Goal: Obtain resource: Obtain resource

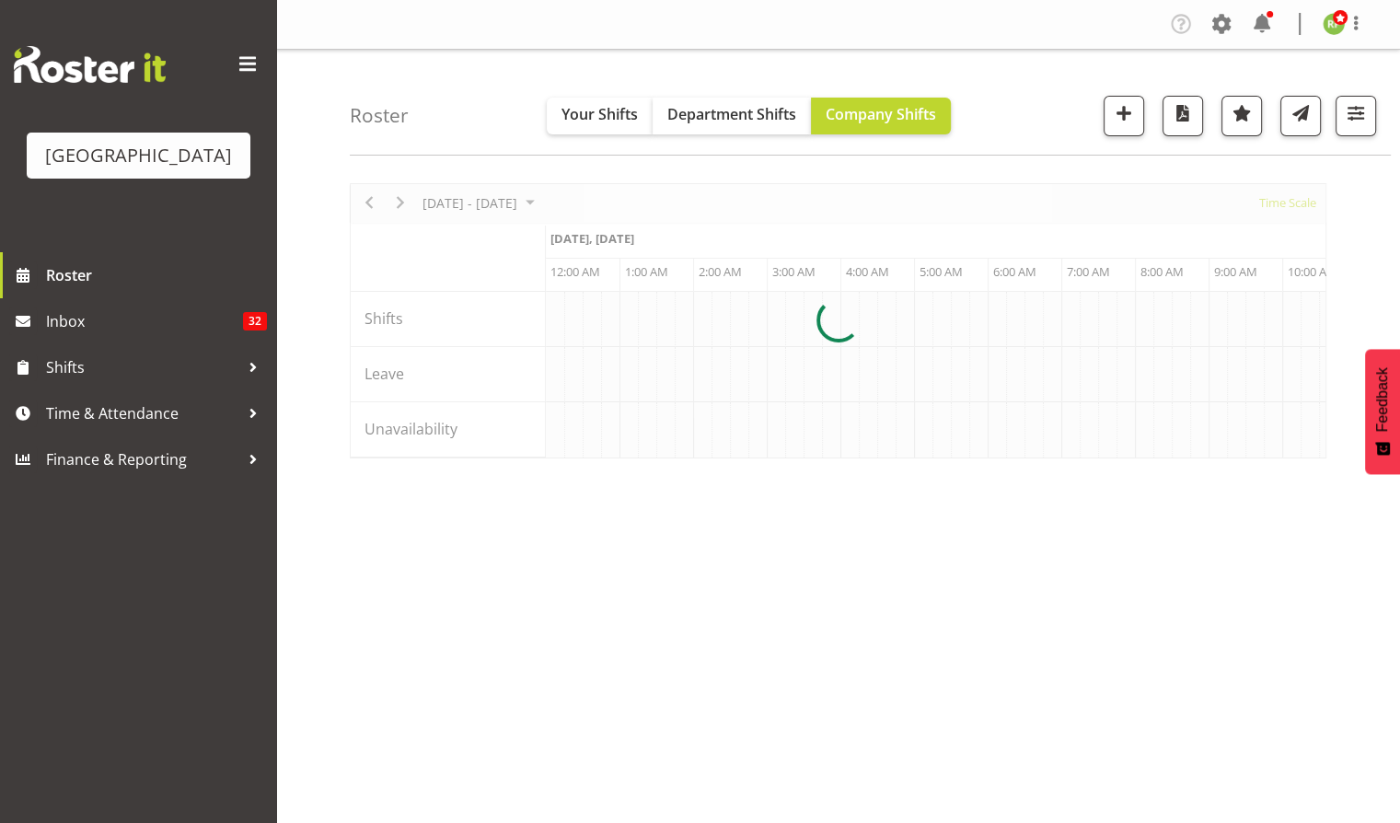
scroll to position [0, 4197]
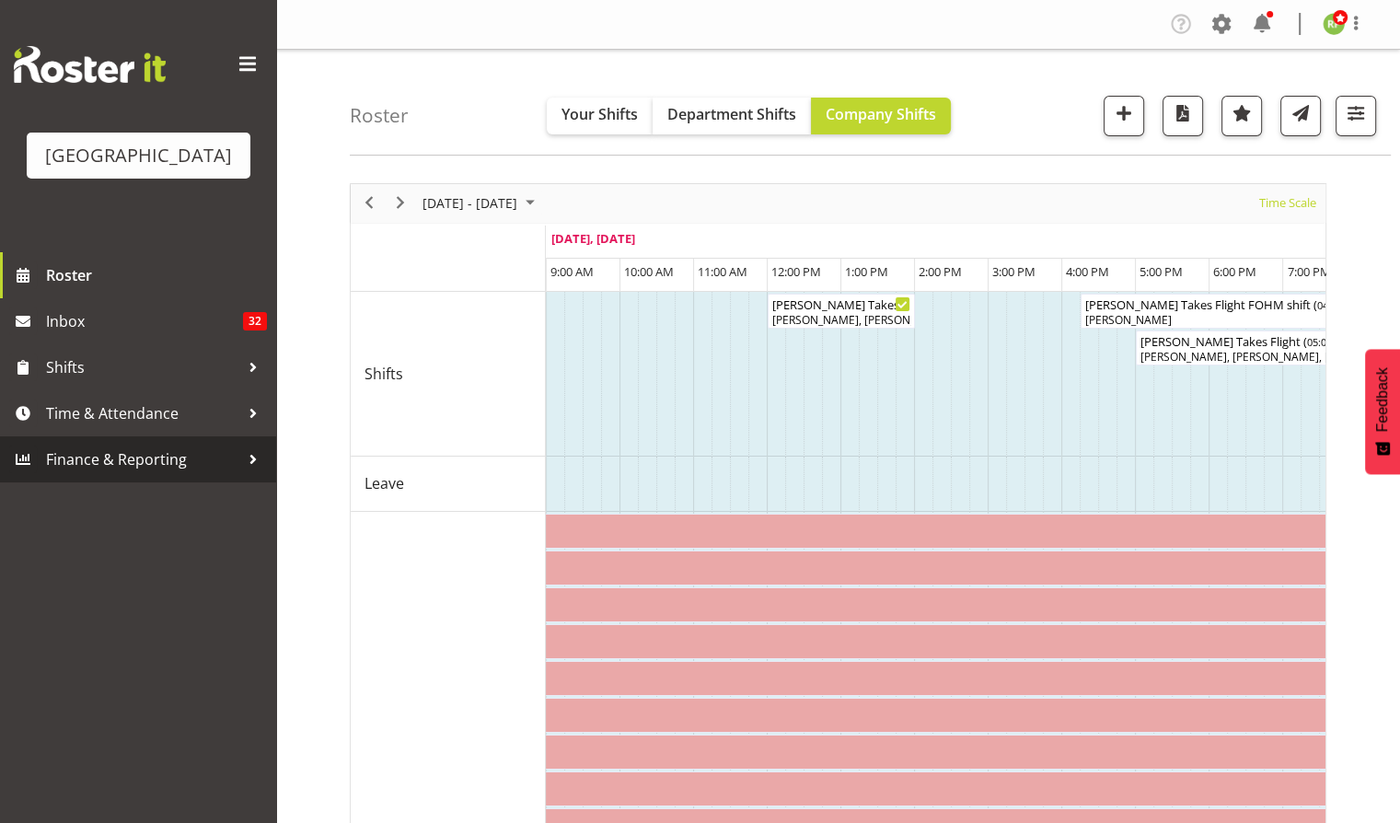
click at [118, 473] on span "Finance & Reporting" at bounding box center [142, 460] width 193 height 28
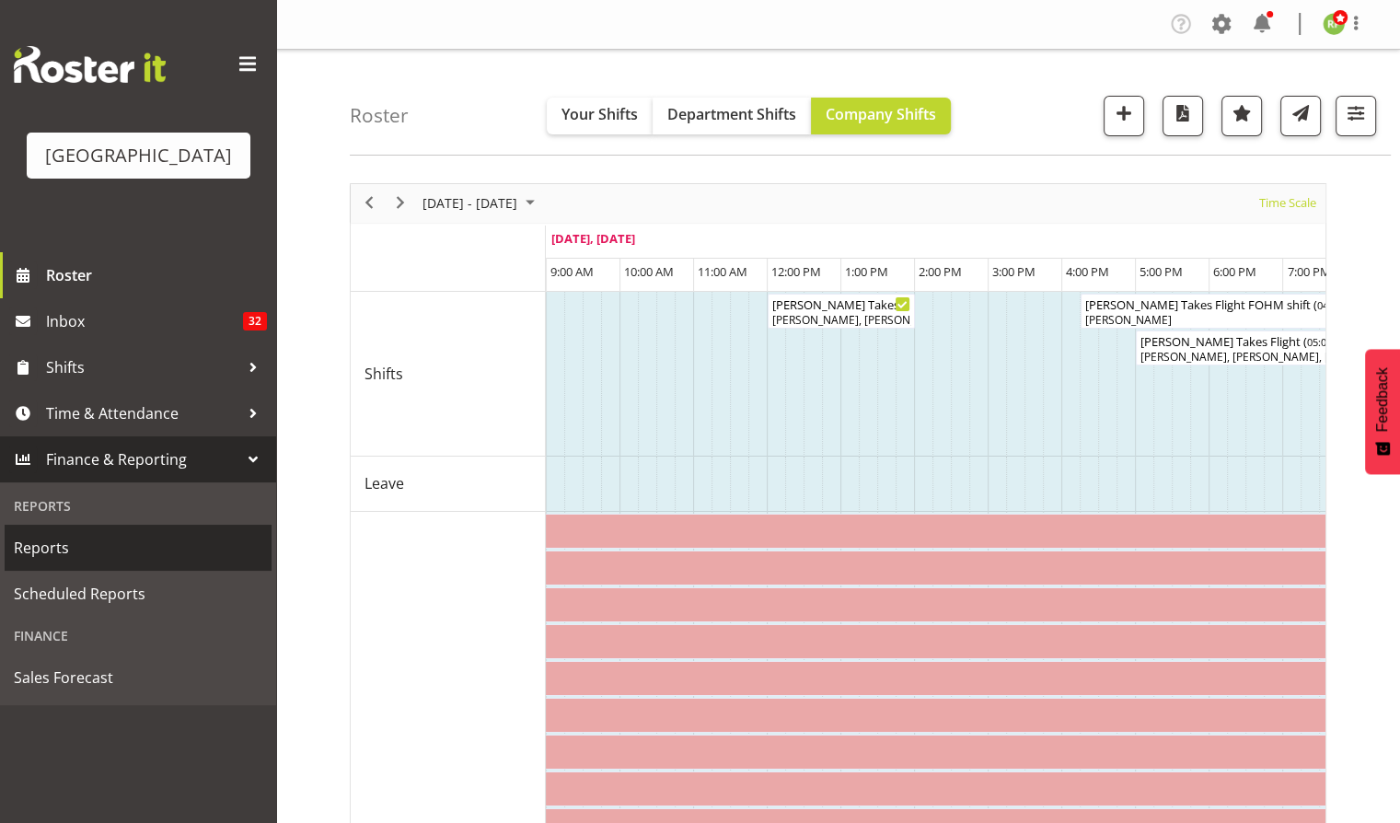
click at [57, 561] on span "Reports" at bounding box center [138, 548] width 249 height 28
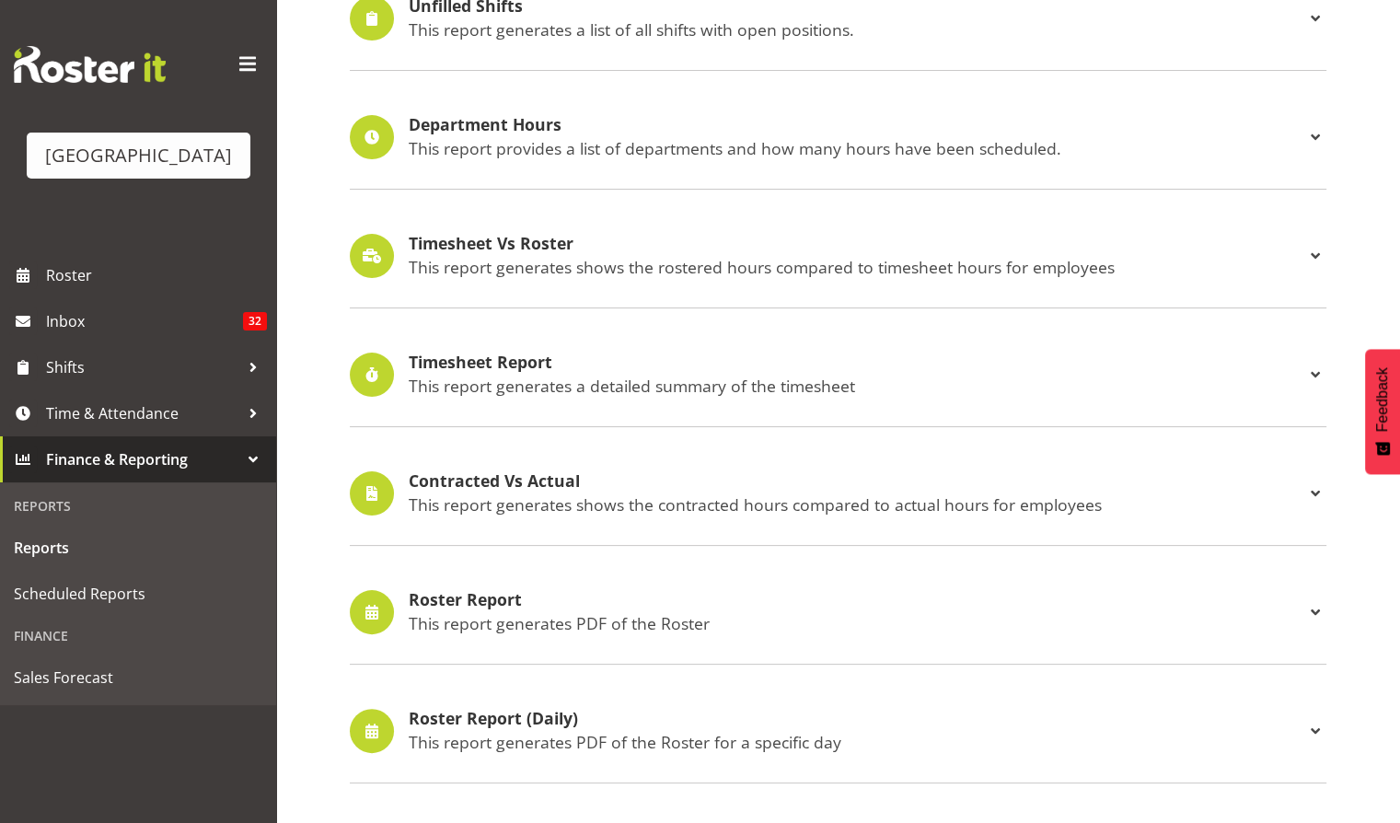
scroll to position [245, 0]
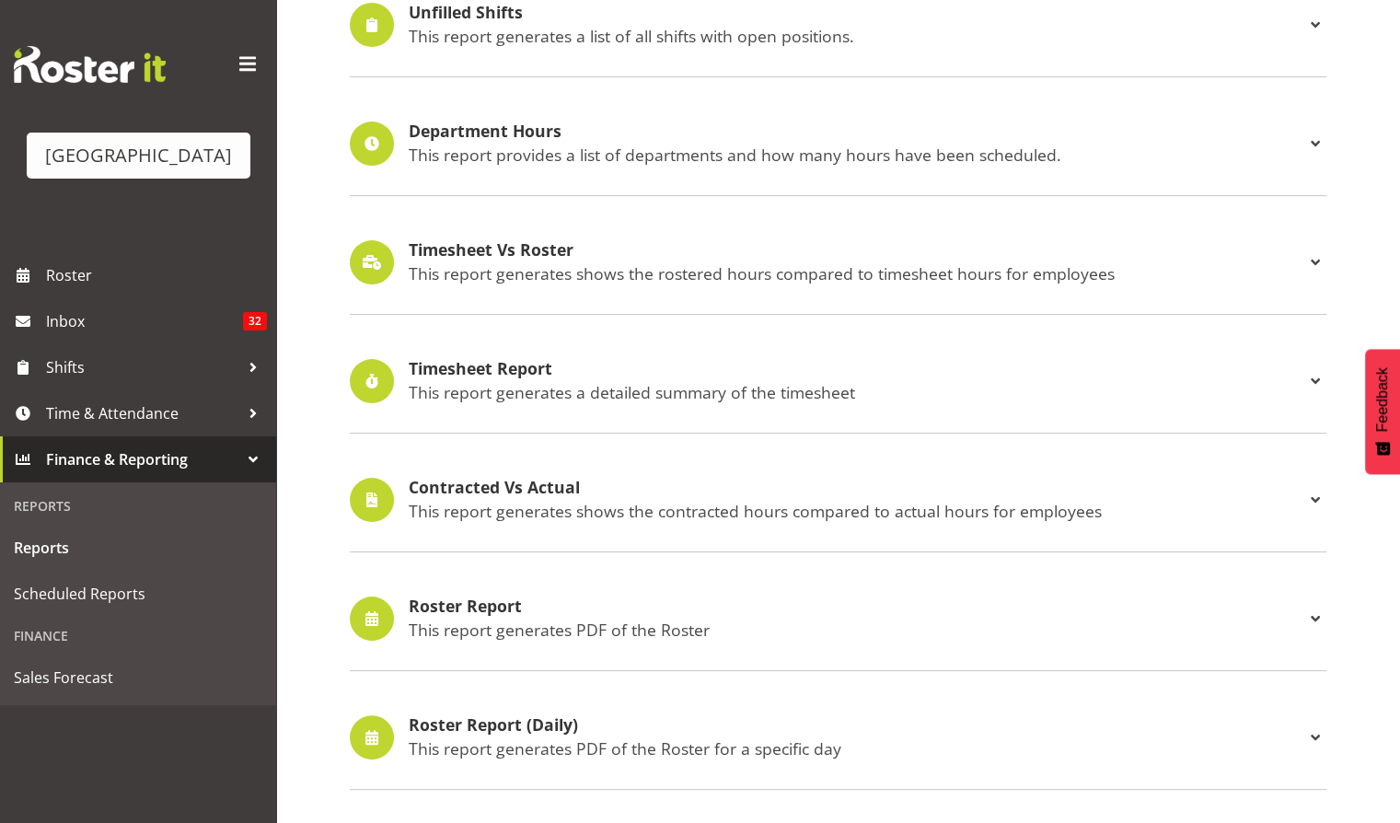
click at [455, 604] on h4 "Roster Report" at bounding box center [857, 606] width 896 height 18
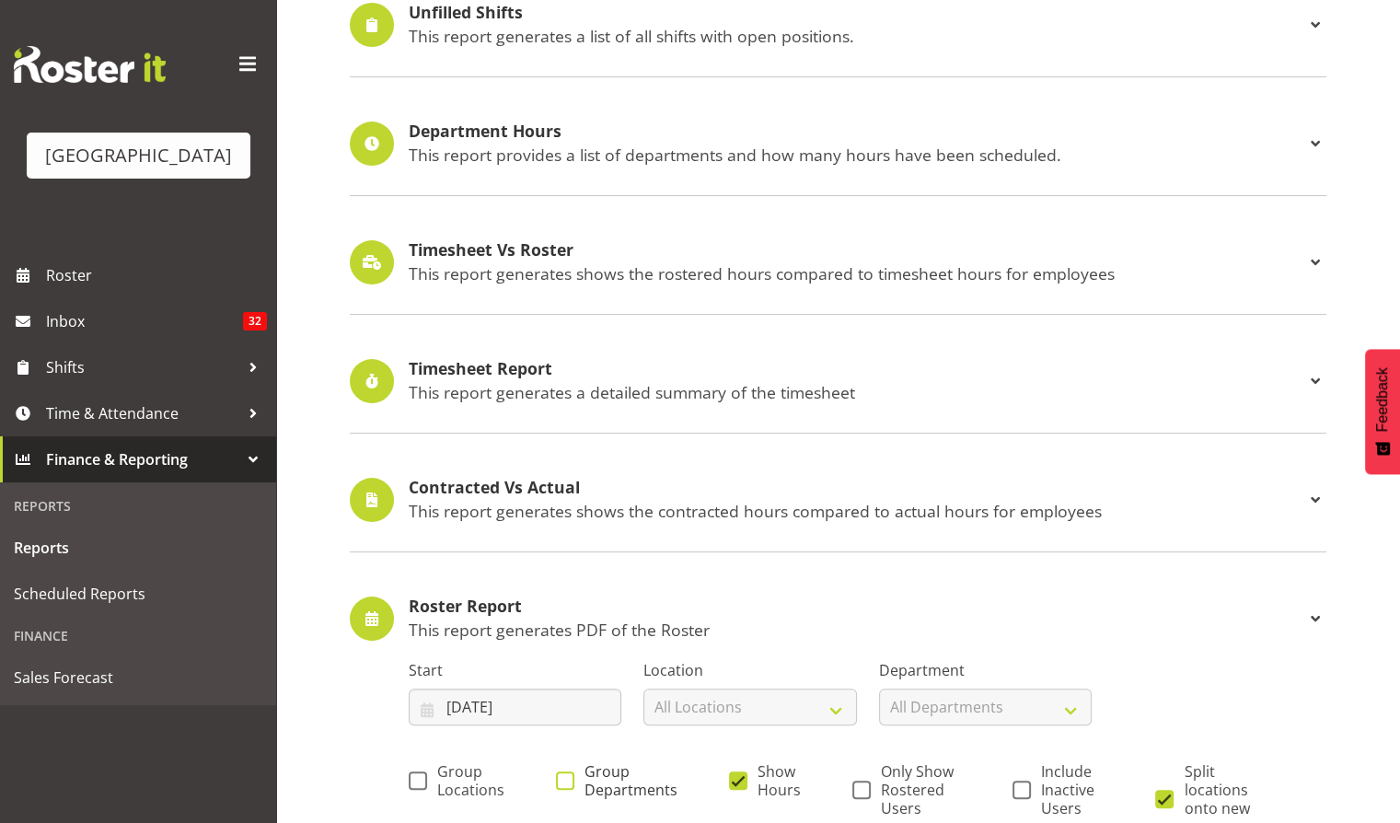
scroll to position [613, 0]
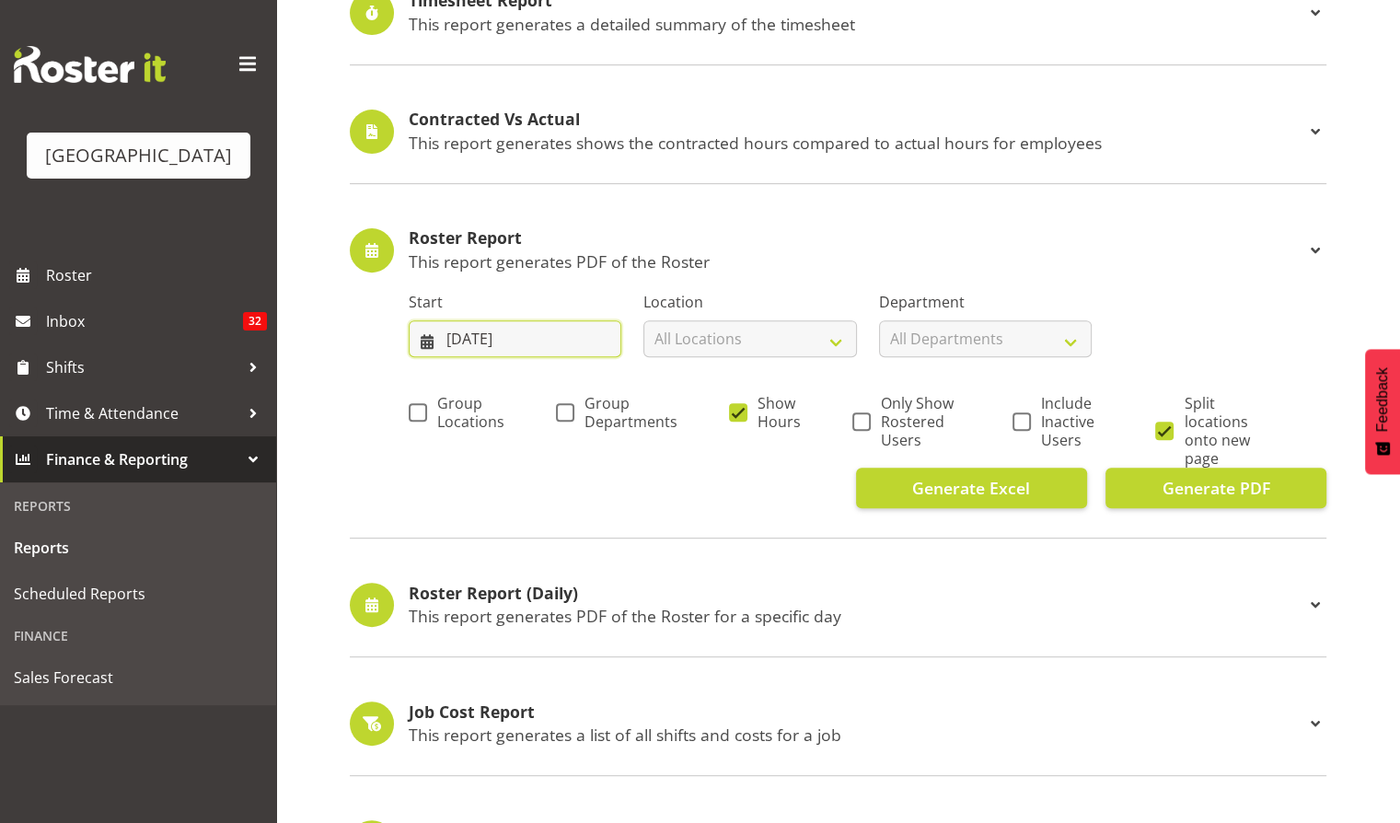
click at [480, 344] on input "13/08/2025" at bounding box center [515, 338] width 213 height 37
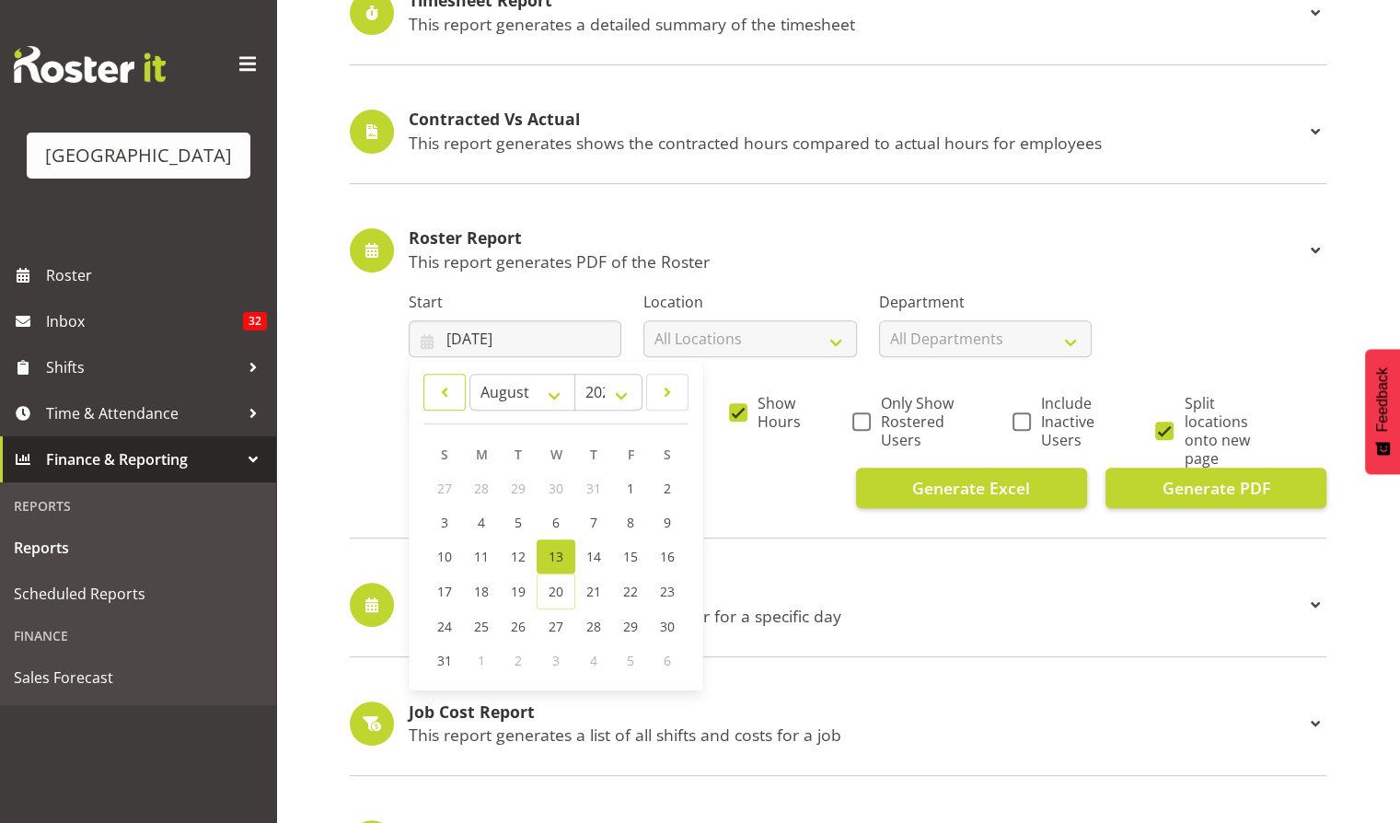
click at [451, 388] on span at bounding box center [444, 392] width 18 height 22
select select "6"
click at [510, 480] on link "1" at bounding box center [519, 488] width 37 height 34
type input "01/07/2025"
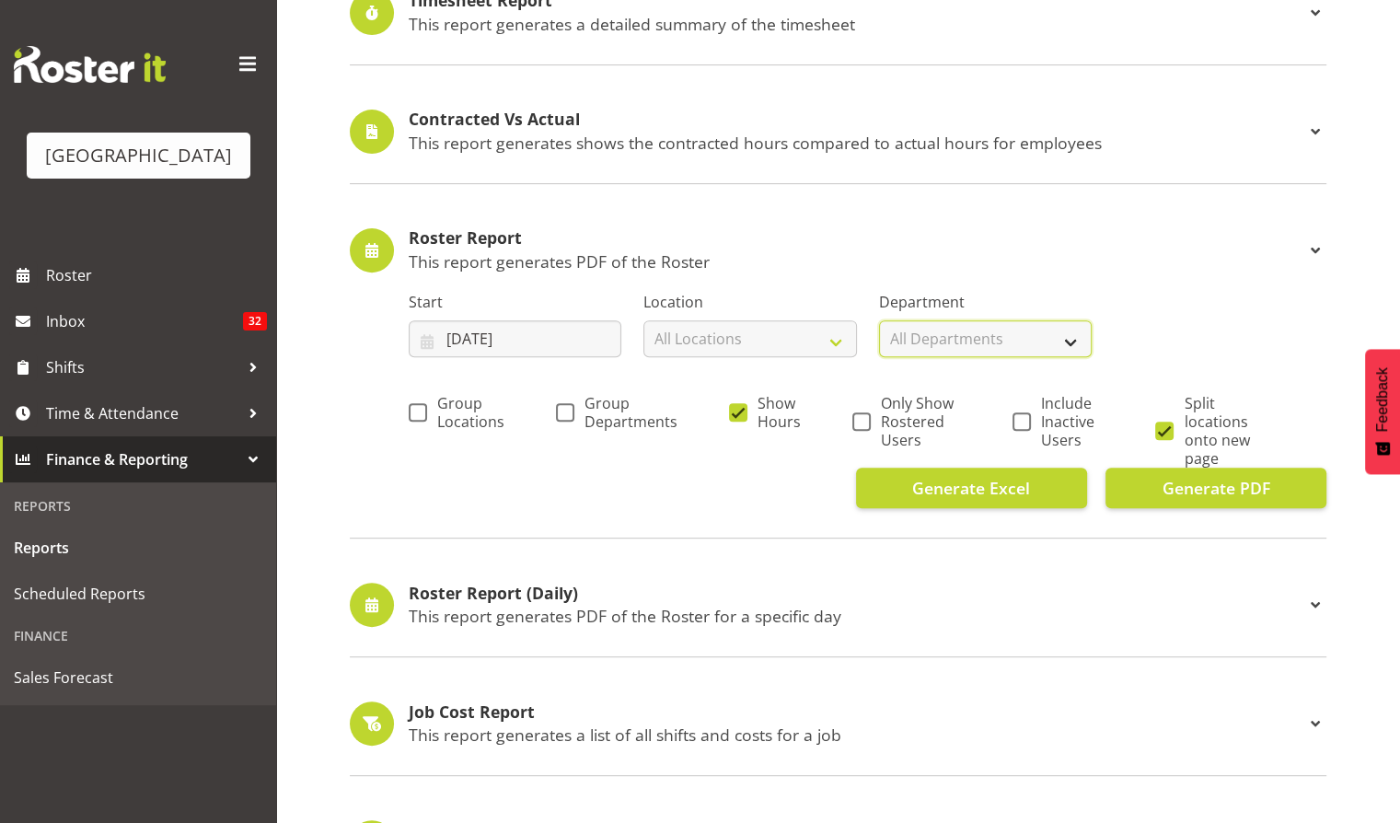
click at [1027, 335] on select "All Departments Baycourt Box Office Baycourt Front of House Baycourt Technical …" at bounding box center [985, 338] width 213 height 37
select select "794"
click at [879, 320] on select "All Departments Baycourt Box Office Baycourt Front of House Baycourt Technical …" at bounding box center [985, 338] width 213 height 37
click at [417, 411] on span at bounding box center [418, 412] width 18 height 18
click at [417, 411] on input "Group Locations" at bounding box center [415, 412] width 12 height 12
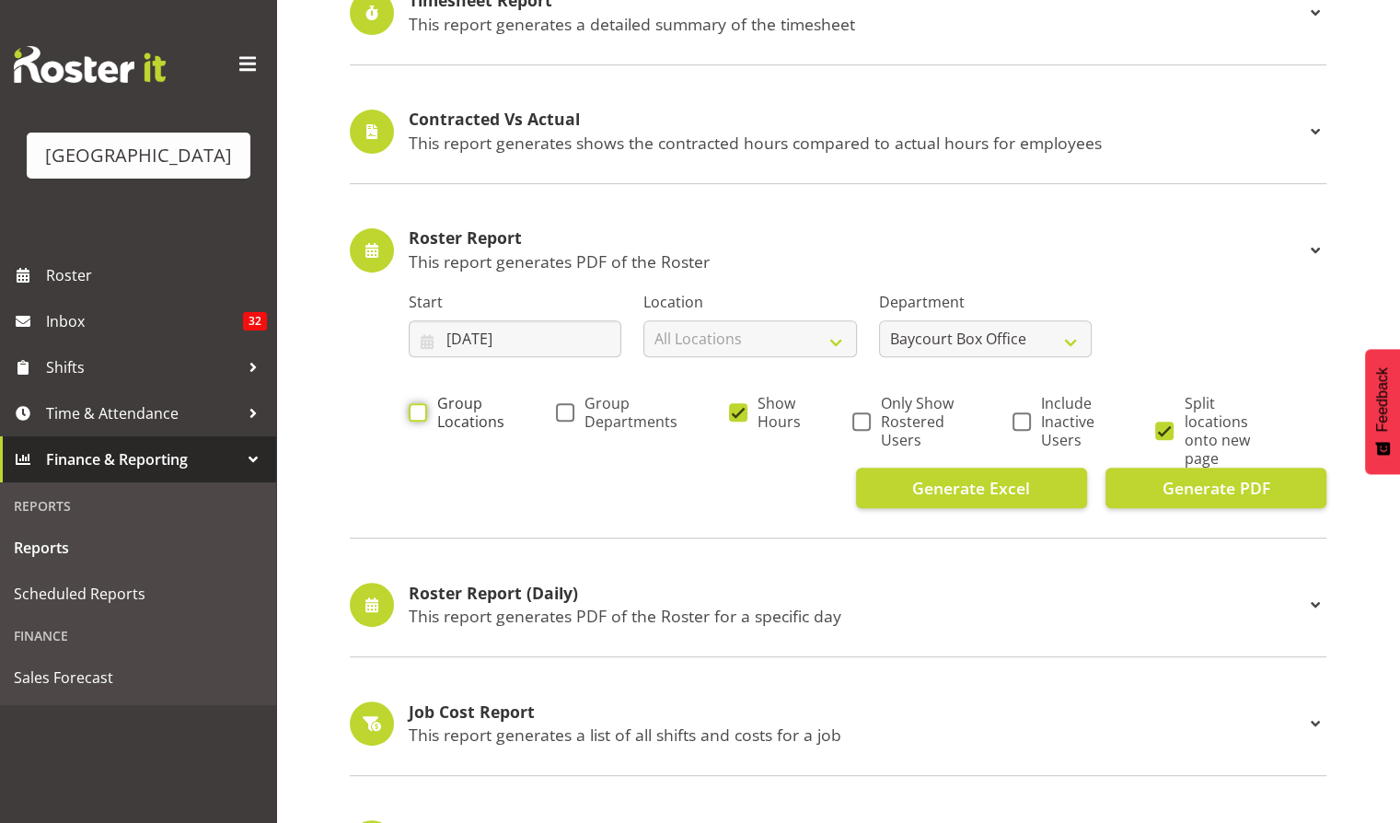
checkbox input "true"
click at [852, 419] on span at bounding box center [861, 421] width 18 height 18
click at [852, 419] on input "Only Show Rostered Users" at bounding box center [858, 421] width 12 height 12
checkbox input "true"
click at [1163, 426] on span at bounding box center [1164, 431] width 18 height 18
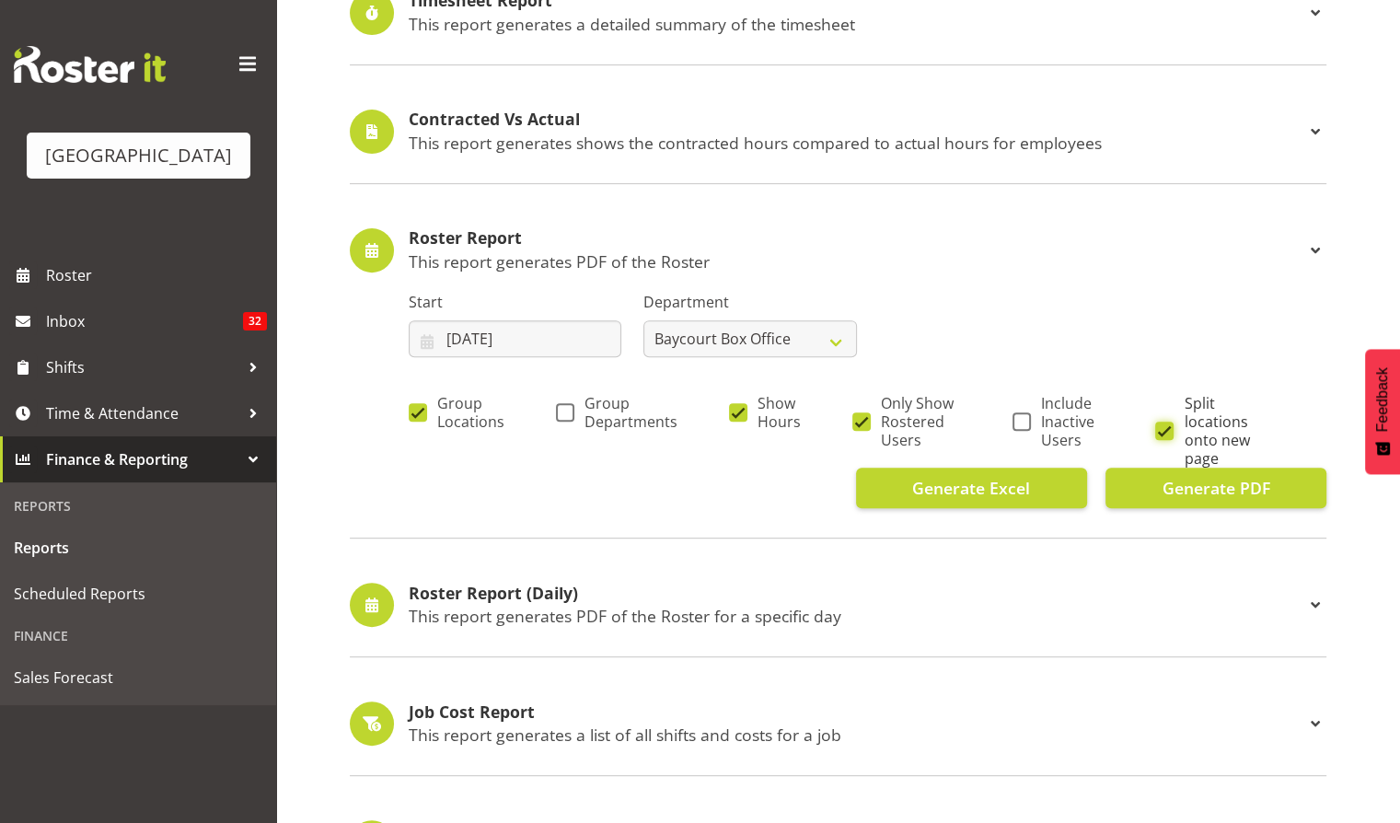
click at [1163, 426] on input "Split locations onto new page" at bounding box center [1161, 430] width 12 height 12
checkbox input "false"
click at [1217, 485] on span "Generate PDF" at bounding box center [1216, 488] width 108 height 24
click at [498, 333] on input "01/07/2025" at bounding box center [515, 338] width 213 height 37
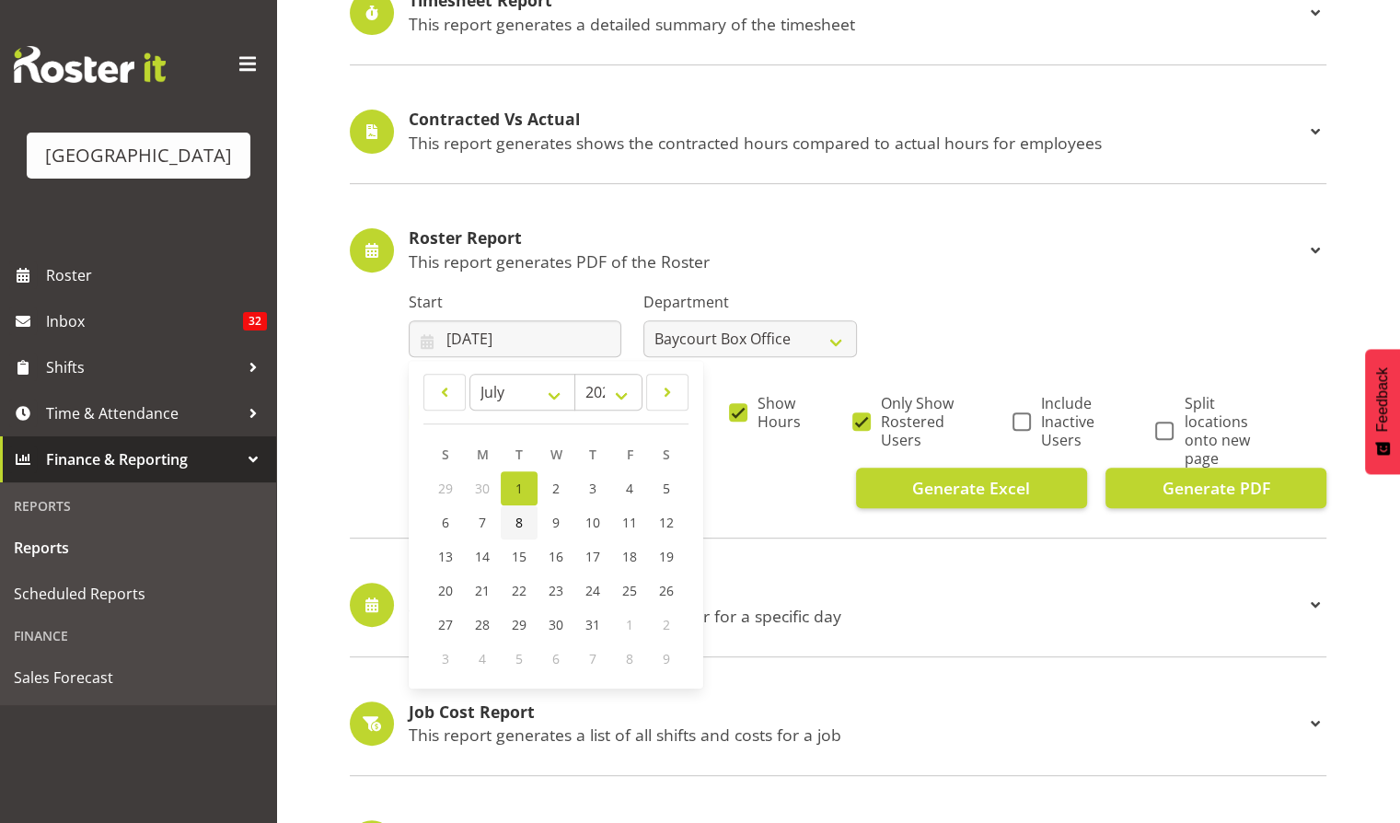
click at [508, 522] on link "8" at bounding box center [519, 522] width 37 height 34
type input "08/07/2025"
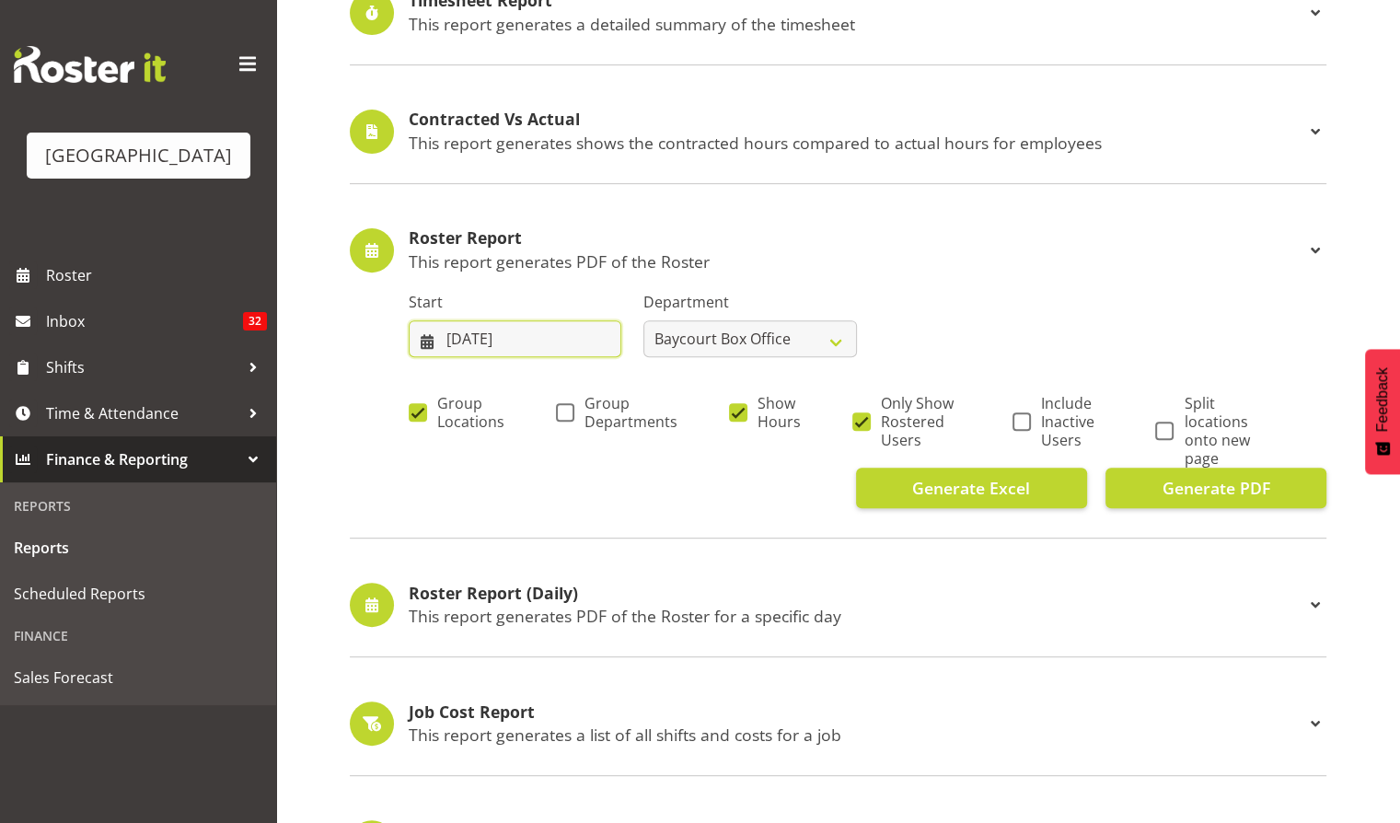
click at [486, 330] on input "08/07/2025" at bounding box center [515, 338] width 213 height 37
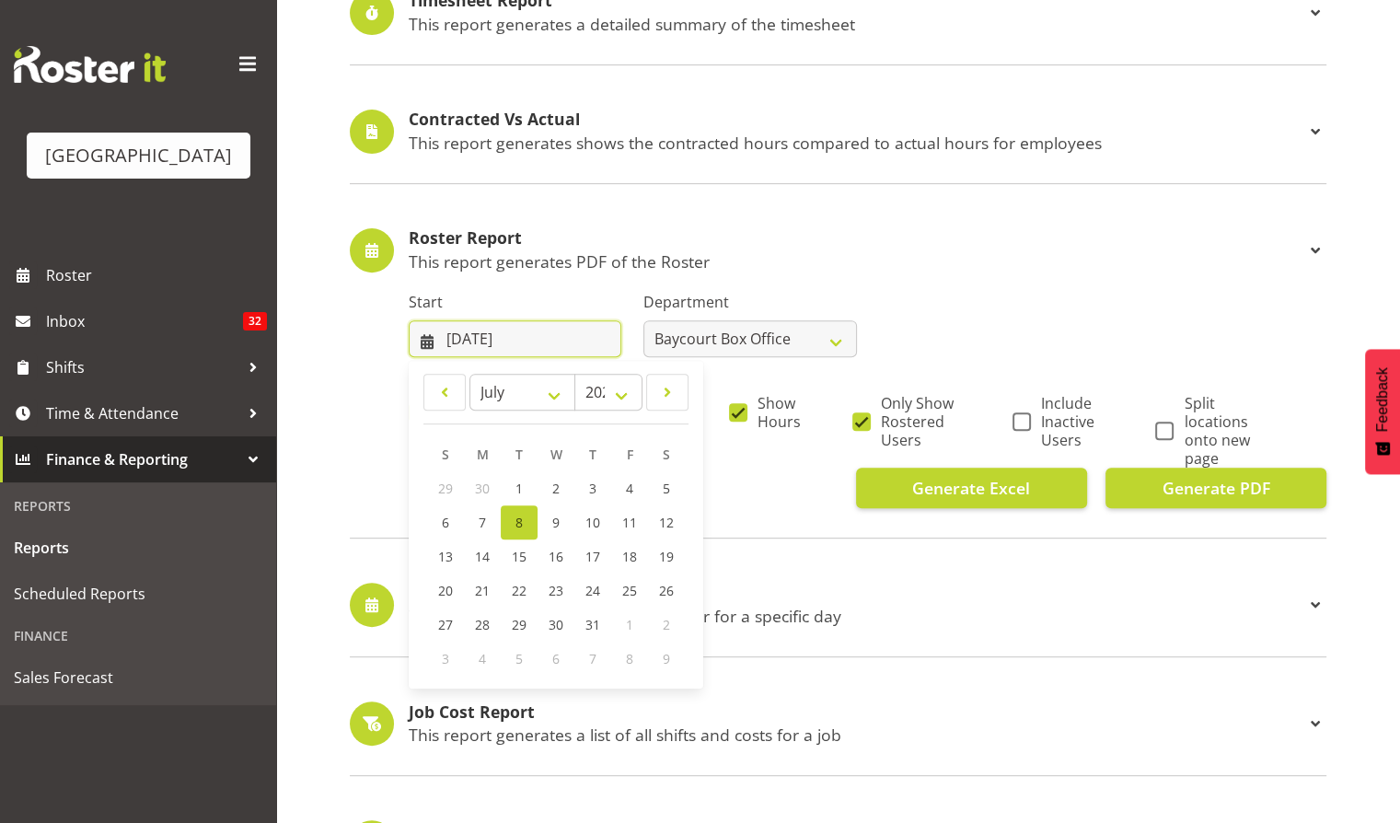
click at [471, 321] on input "08/07/2025" at bounding box center [515, 338] width 213 height 37
click at [479, 343] on input "08/07/2025" at bounding box center [515, 338] width 213 height 37
click at [464, 497] on div "30" at bounding box center [482, 488] width 37 height 34
click at [486, 483] on span "30" at bounding box center [482, 488] width 15 height 17
click at [448, 390] on span at bounding box center [444, 392] width 18 height 22
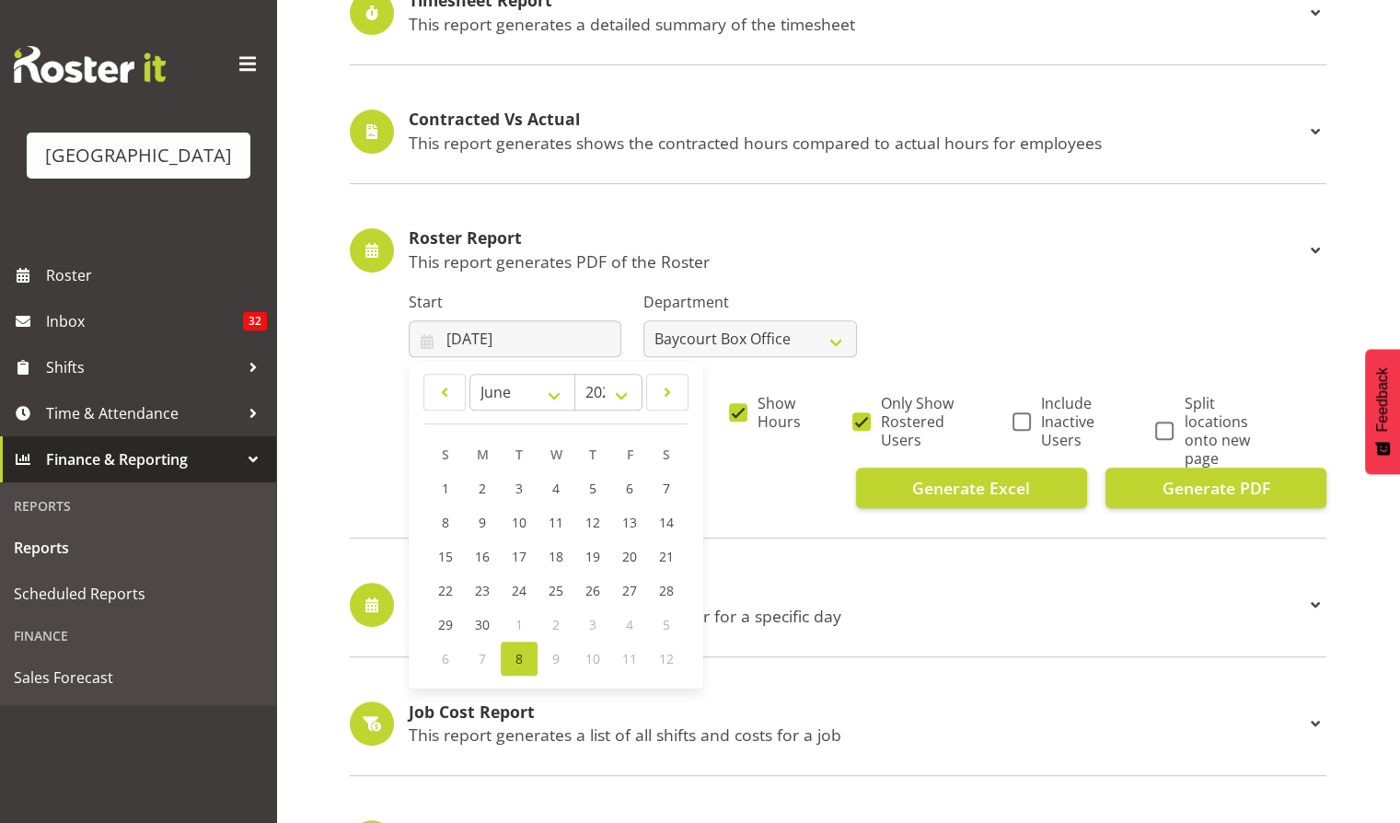
click at [521, 625] on span "1" at bounding box center [518, 624] width 7 height 17
click at [519, 342] on input "08/07/2025" at bounding box center [515, 338] width 213 height 37
click at [674, 399] on span at bounding box center [667, 392] width 18 height 22
click at [480, 484] on span "30" at bounding box center [482, 488] width 15 height 17
click at [446, 390] on span at bounding box center [444, 392] width 18 height 22
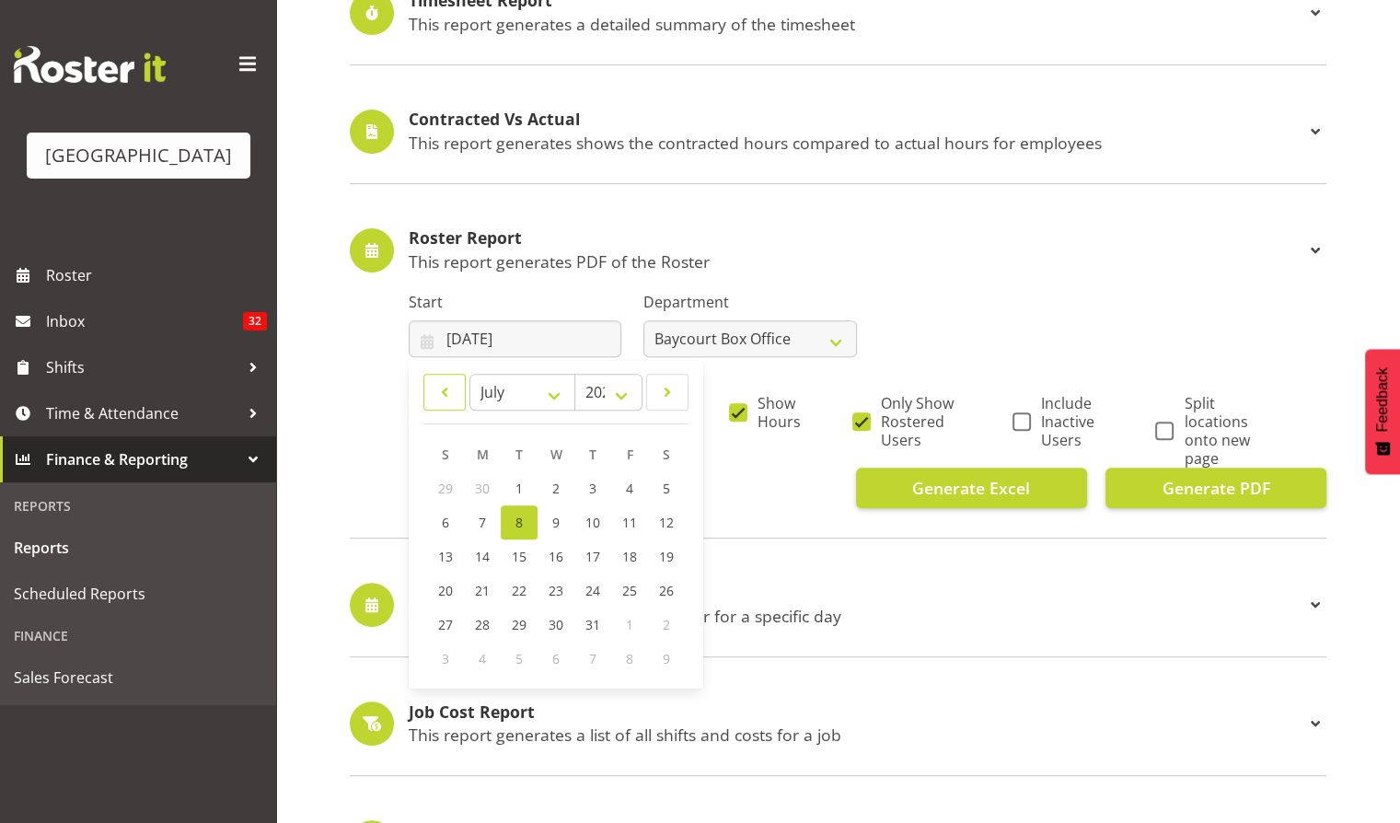
select select "5"
click at [483, 624] on span "30" at bounding box center [482, 624] width 15 height 17
type input "30/06/2025"
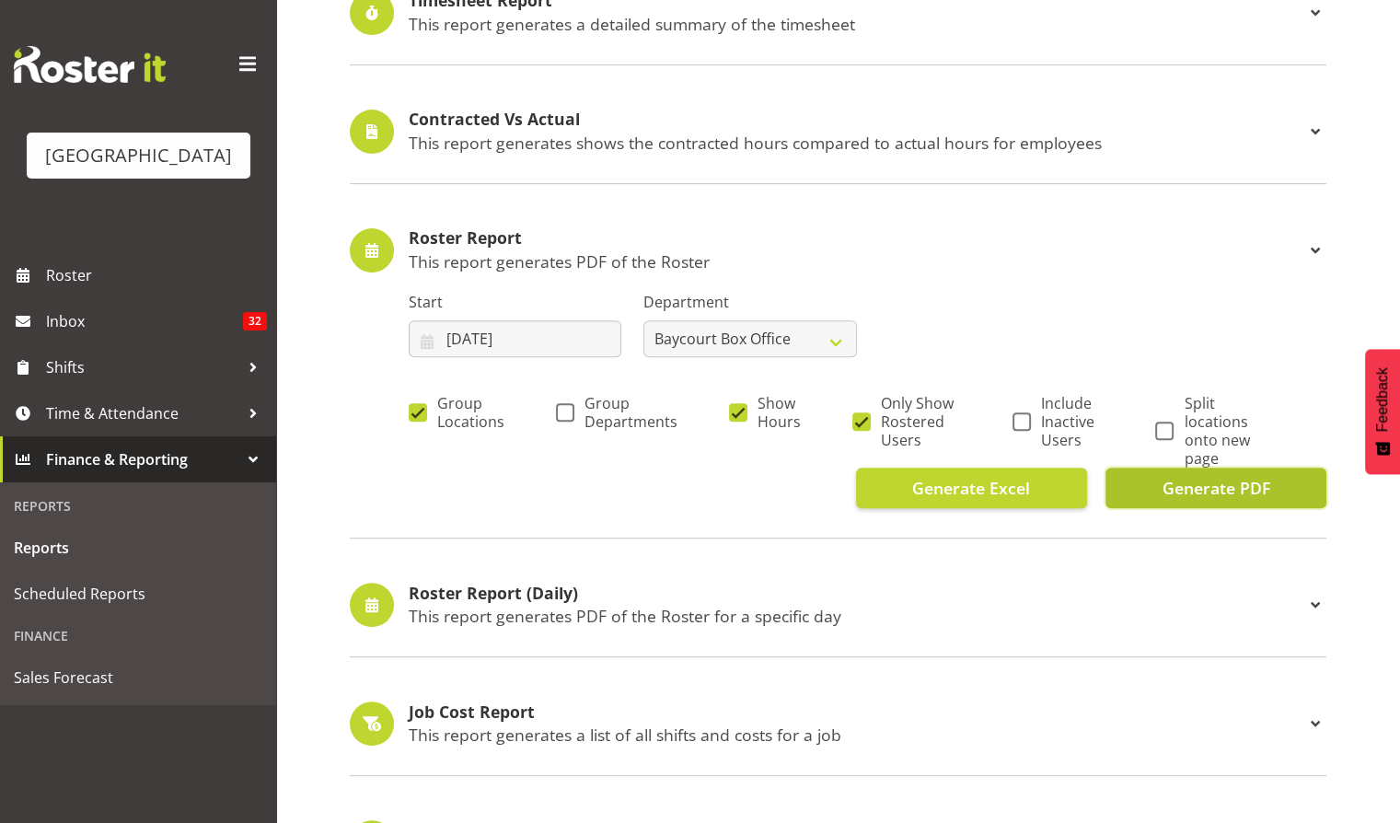
click at [1219, 492] on span "Generate PDF" at bounding box center [1216, 488] width 108 height 24
drag, startPoint x: 483, startPoint y: 335, endPoint x: 493, endPoint y: 346, distance: 15.0
click at [483, 335] on input "30/06/2025" at bounding box center [515, 338] width 213 height 37
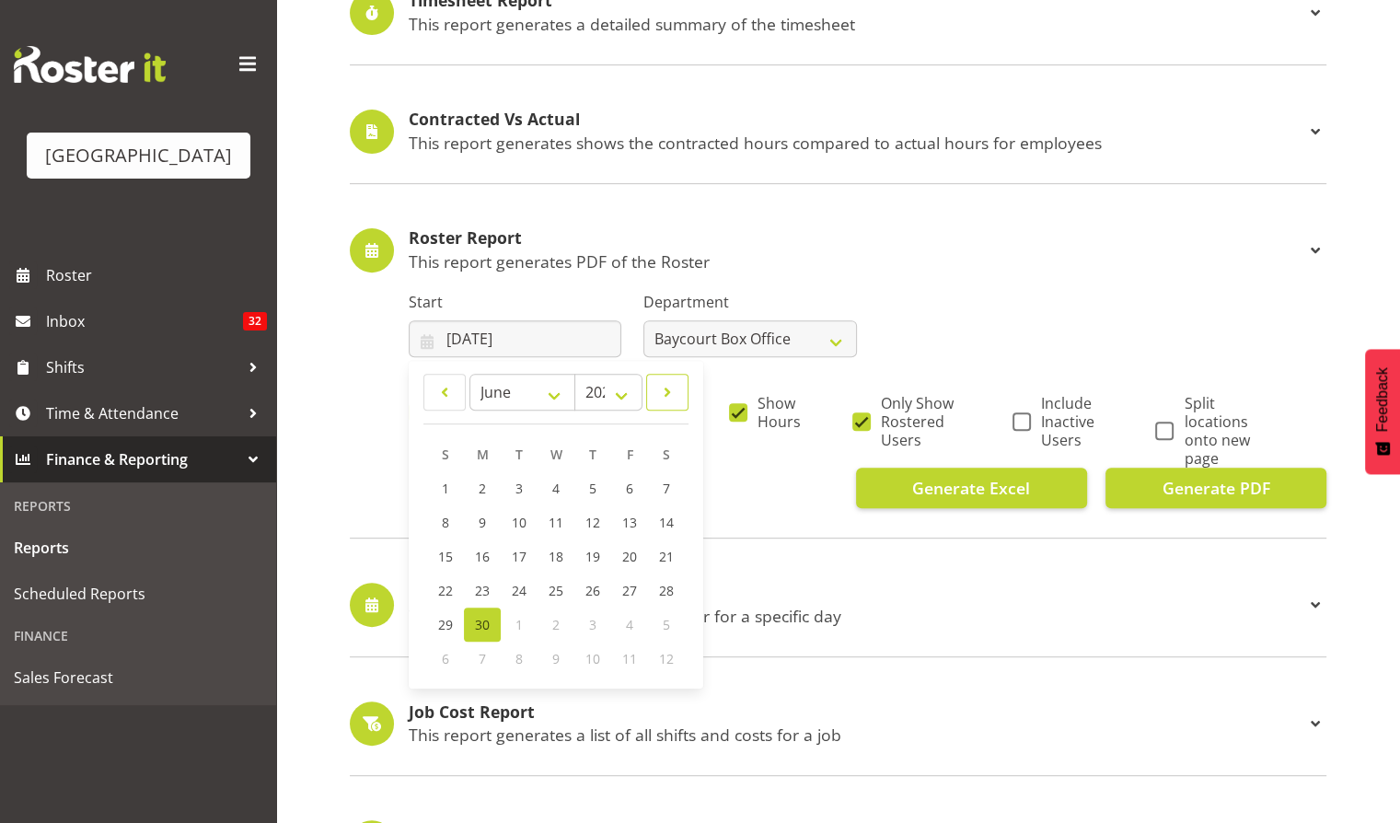
click at [670, 391] on span at bounding box center [667, 392] width 18 height 22
select select "6"
click at [482, 529] on link "7" at bounding box center [482, 522] width 37 height 34
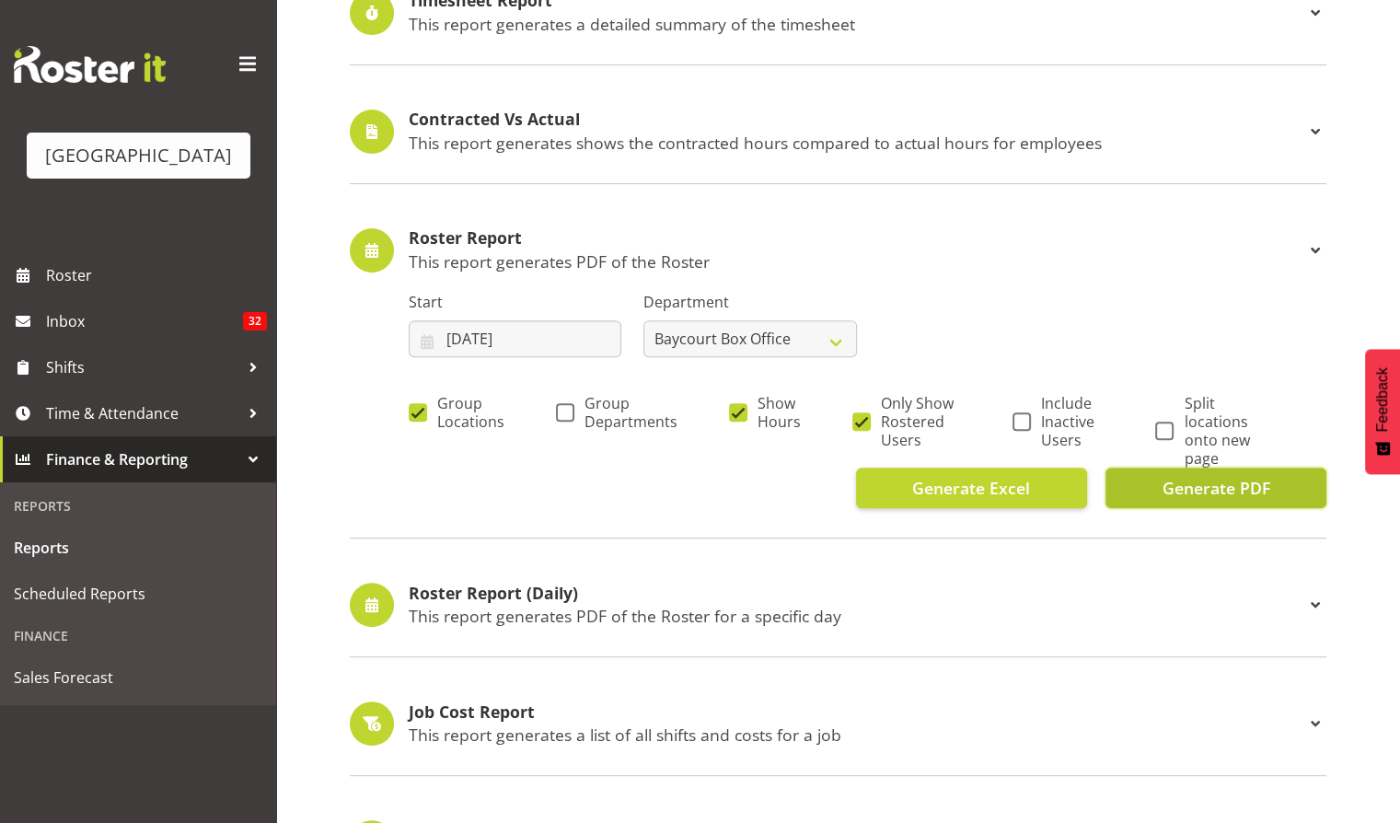
click at [1267, 484] on button "Generate PDF" at bounding box center [1216, 488] width 221 height 41
click at [497, 341] on input "07/07/2025" at bounding box center [515, 338] width 213 height 37
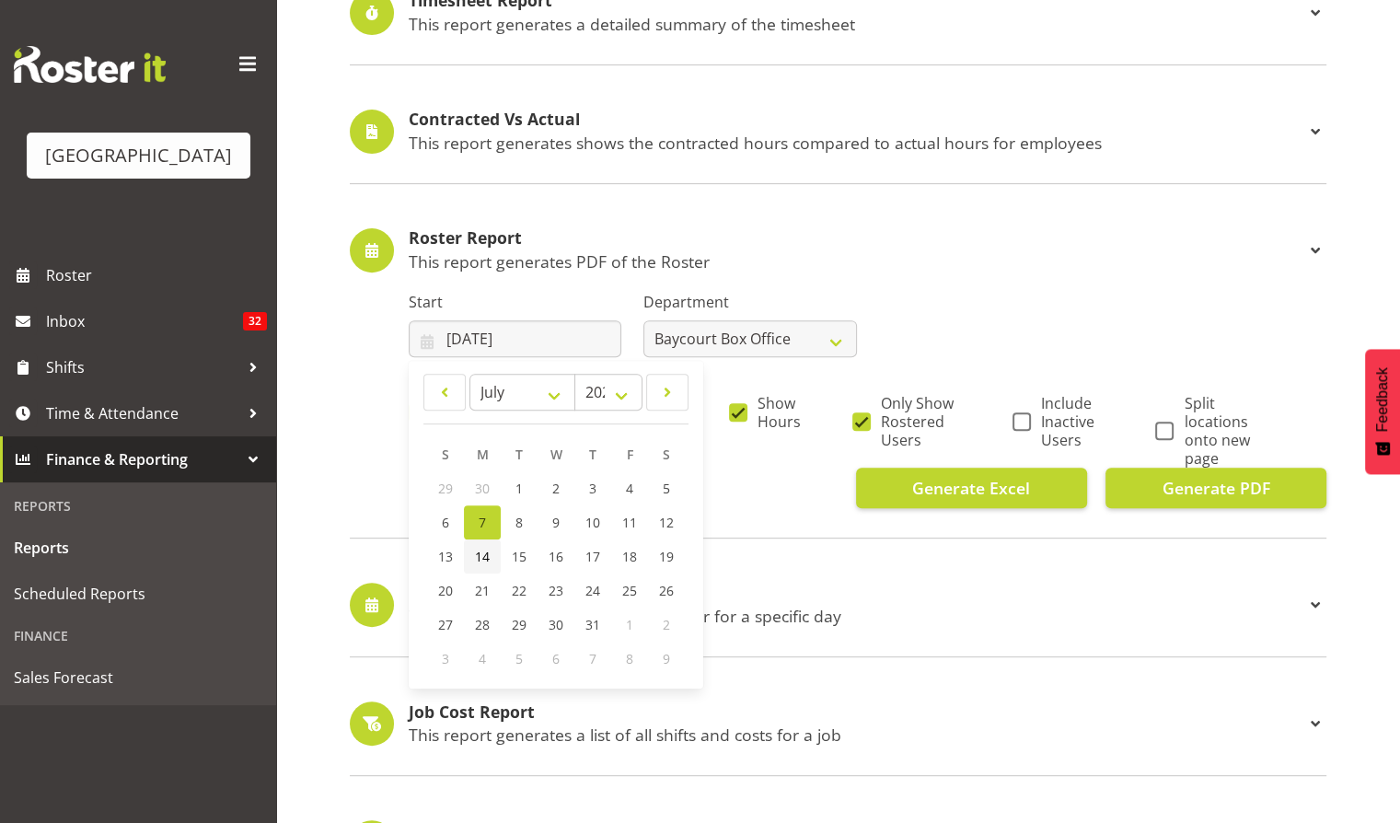
click at [482, 565] on link "14" at bounding box center [482, 556] width 37 height 34
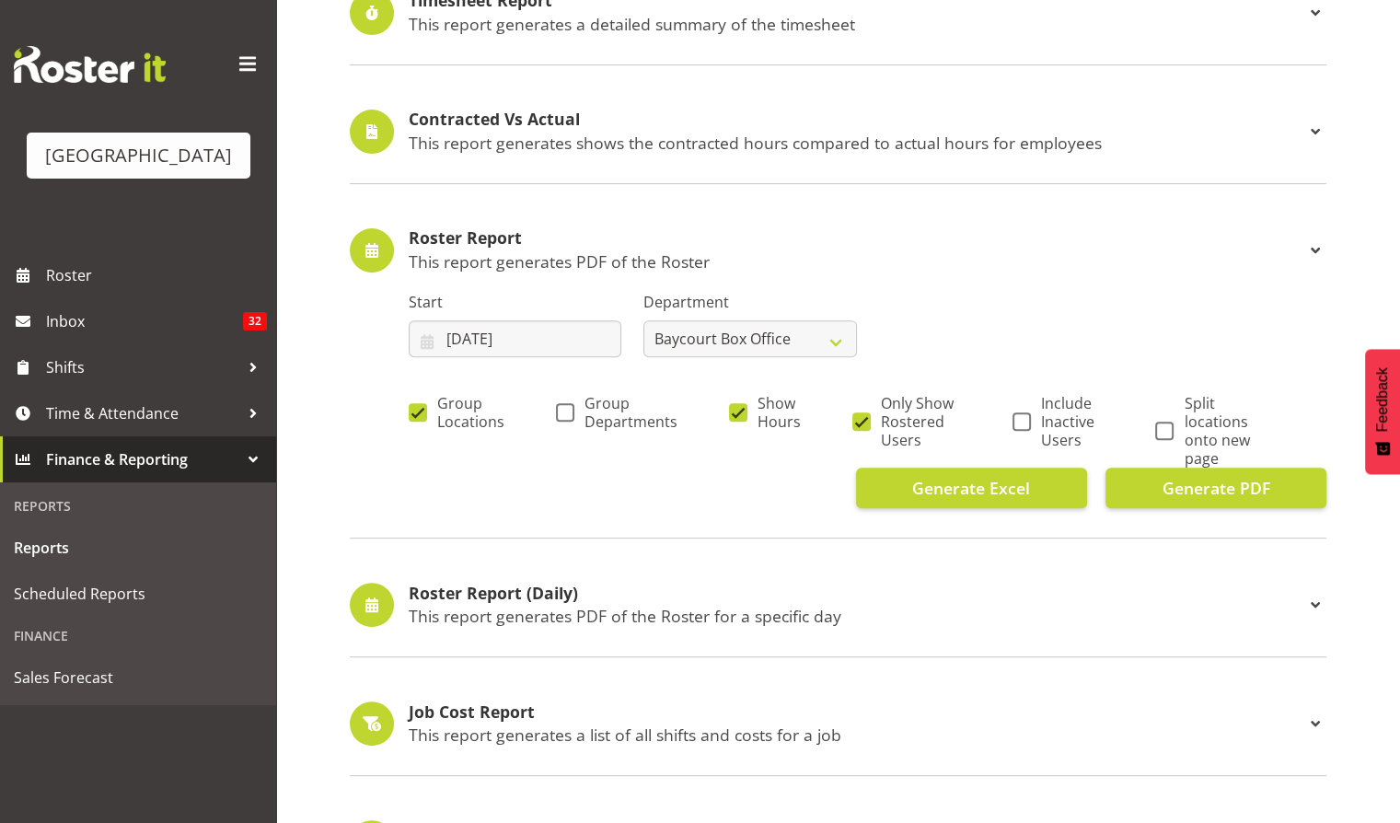
click at [1233, 508] on div "Roster Report This report generates PDF of the Roster Start 14/07/2025 January …" at bounding box center [838, 369] width 977 height 341
click at [1211, 489] on span "Generate PDF" at bounding box center [1216, 488] width 108 height 24
click at [492, 344] on input "14/07/2025" at bounding box center [515, 338] width 213 height 37
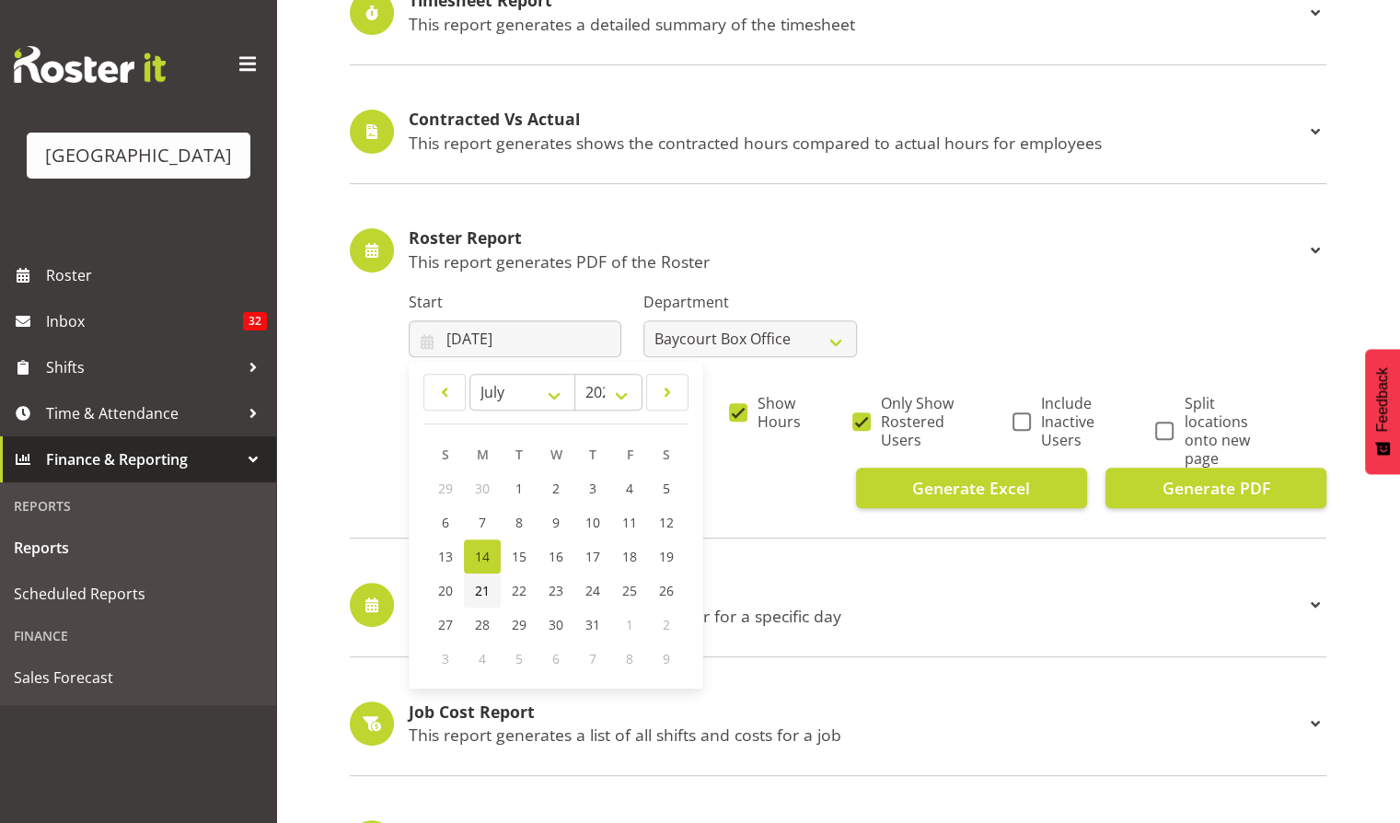
click at [482, 587] on span "21" at bounding box center [482, 590] width 15 height 17
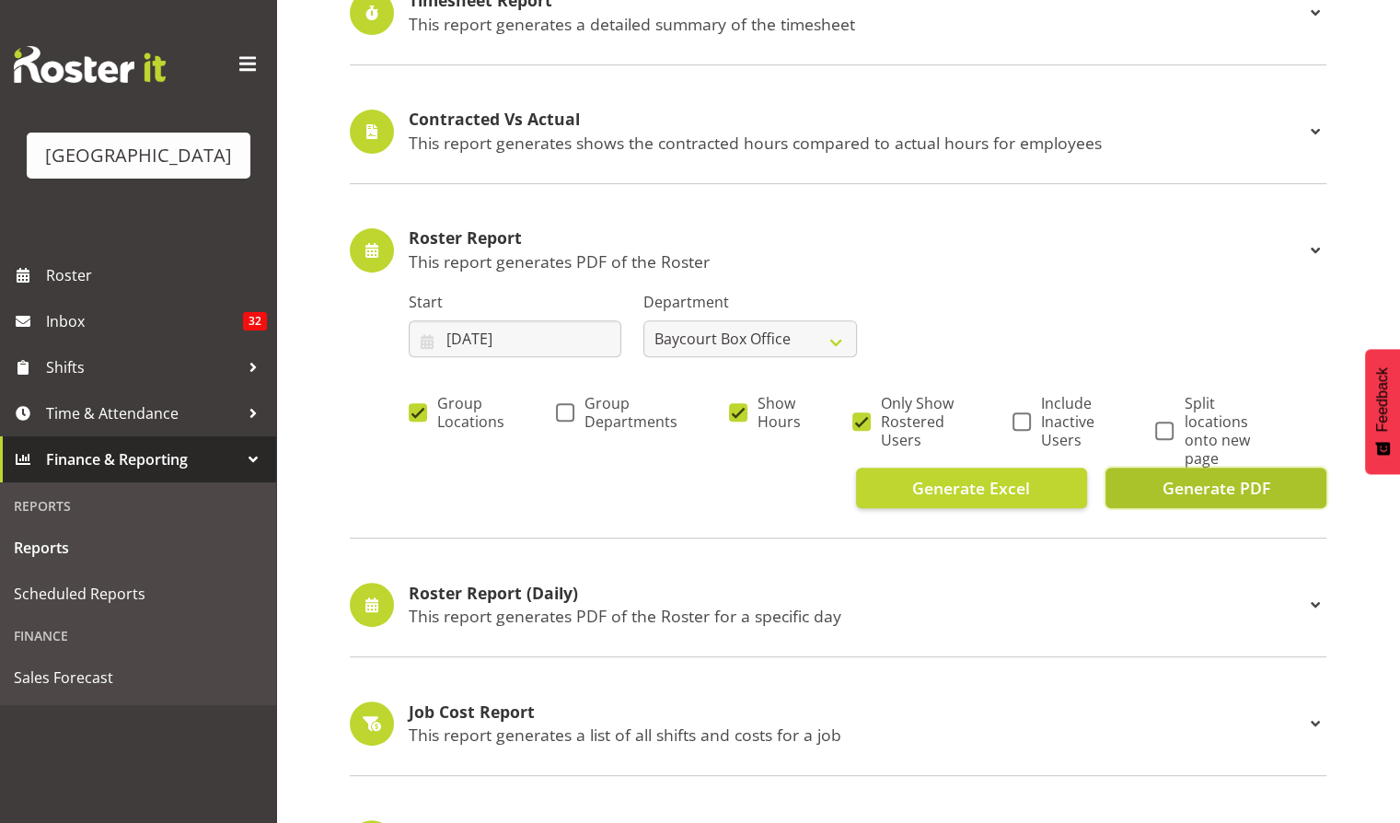
click at [1233, 489] on span "Generate PDF" at bounding box center [1216, 488] width 108 height 24
click at [478, 333] on input "21/07/2025" at bounding box center [515, 338] width 213 height 37
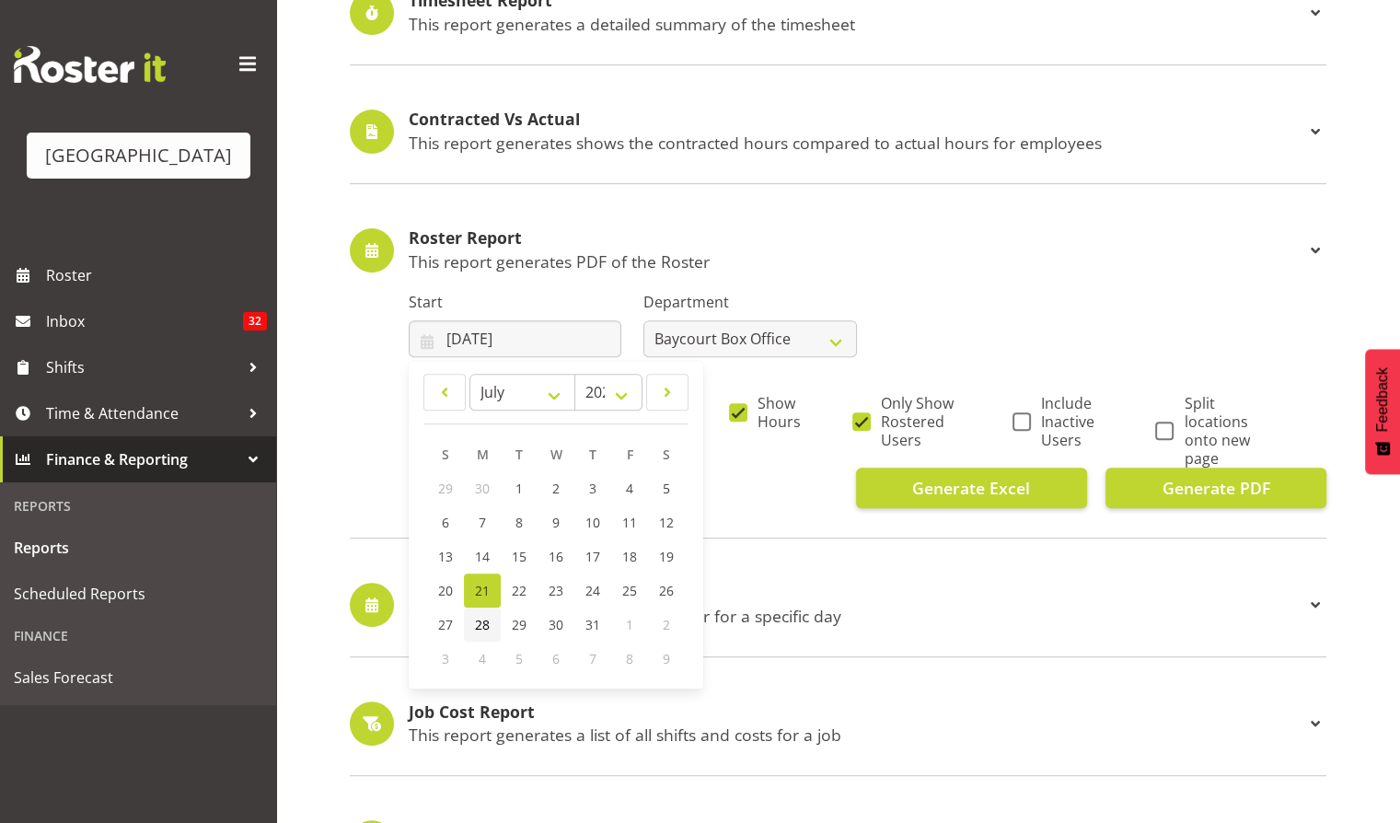
click at [476, 623] on span "28" at bounding box center [482, 624] width 15 height 17
type input "28/07/2025"
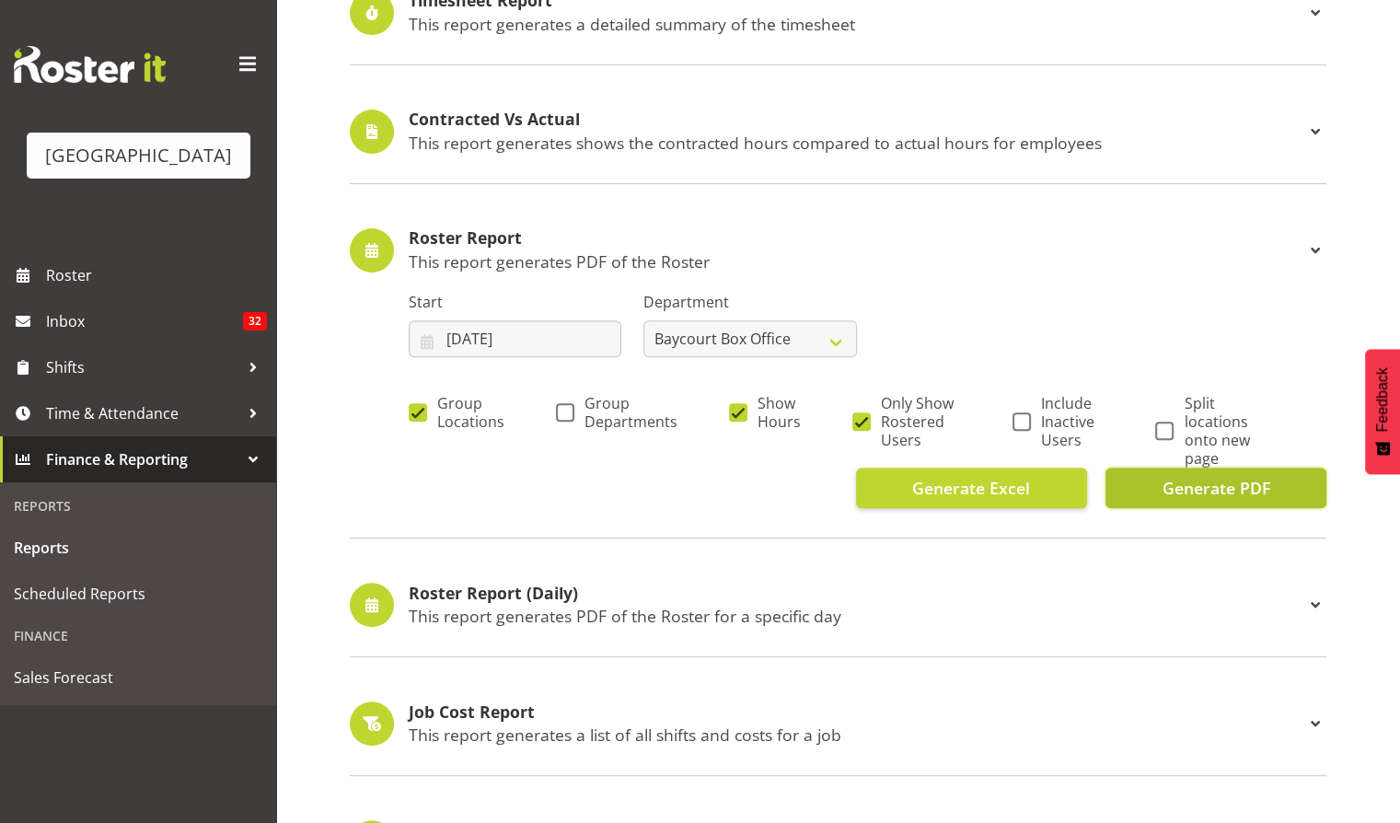
click at [1206, 485] on span "Generate PDF" at bounding box center [1216, 488] width 108 height 24
click at [481, 344] on input "28/07/2025" at bounding box center [515, 338] width 213 height 37
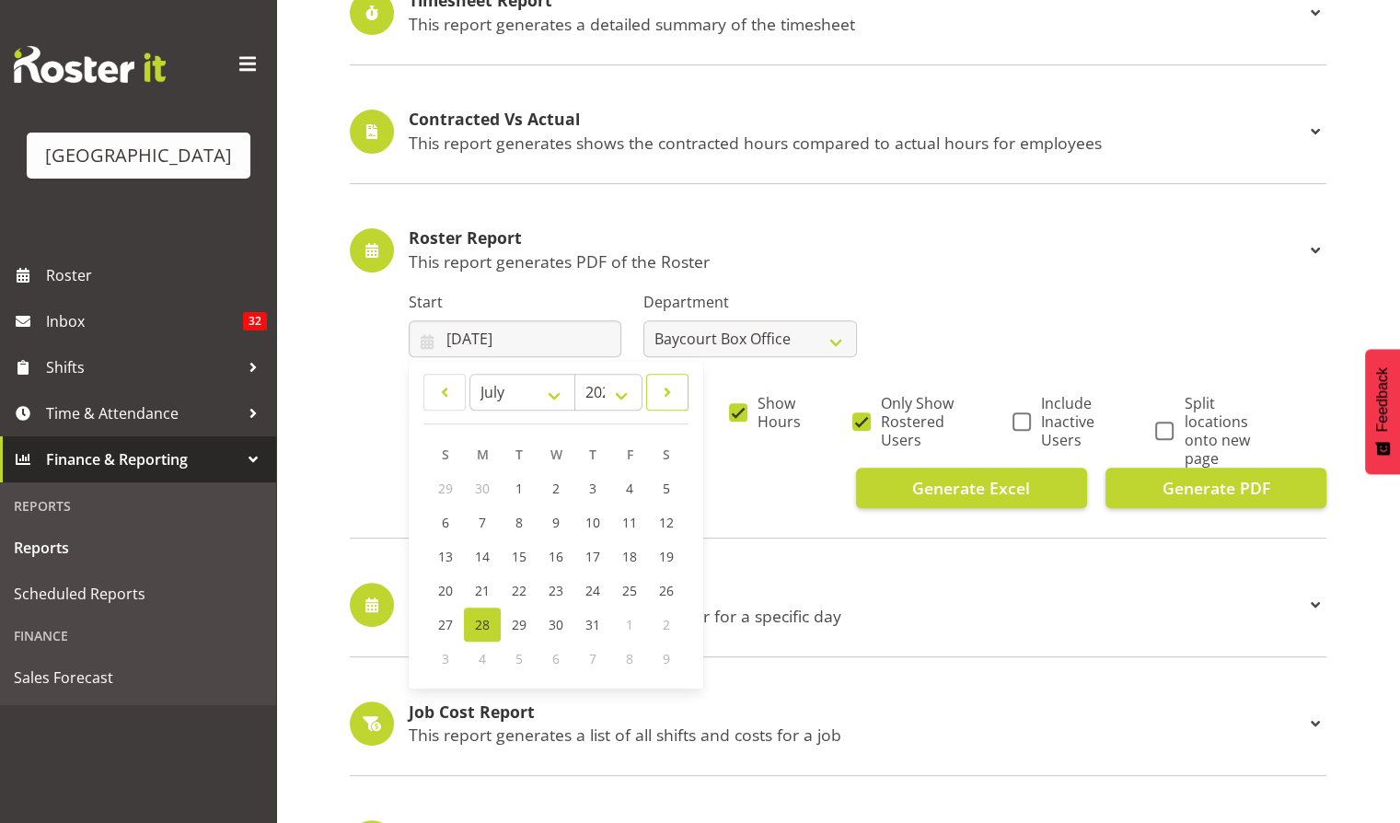
click at [672, 386] on span at bounding box center [667, 392] width 18 height 22
select select "7"
click at [484, 518] on span "4" at bounding box center [481, 522] width 7 height 17
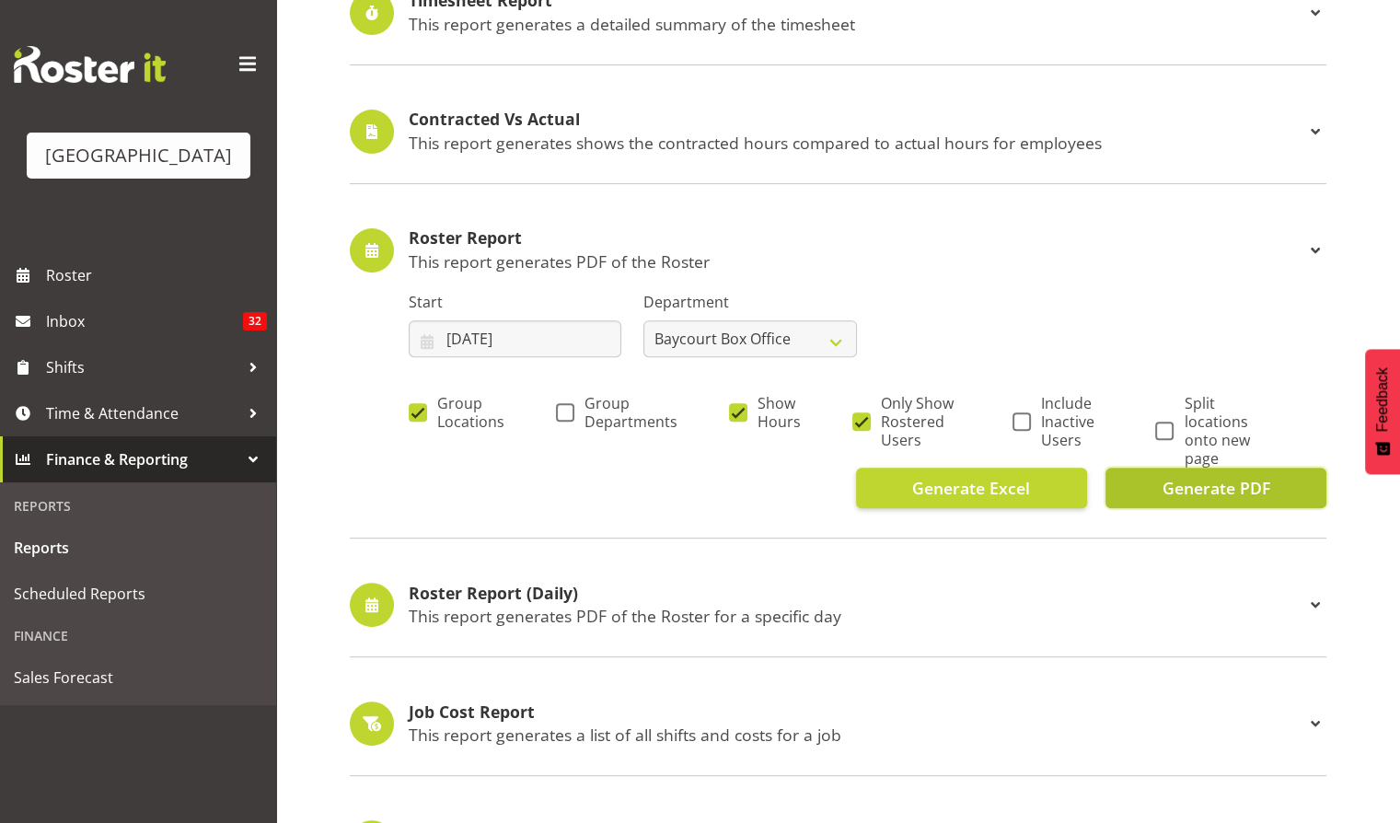
click at [1202, 484] on span "Generate PDF" at bounding box center [1216, 488] width 108 height 24
click at [489, 340] on input "04/08/2025" at bounding box center [515, 338] width 213 height 37
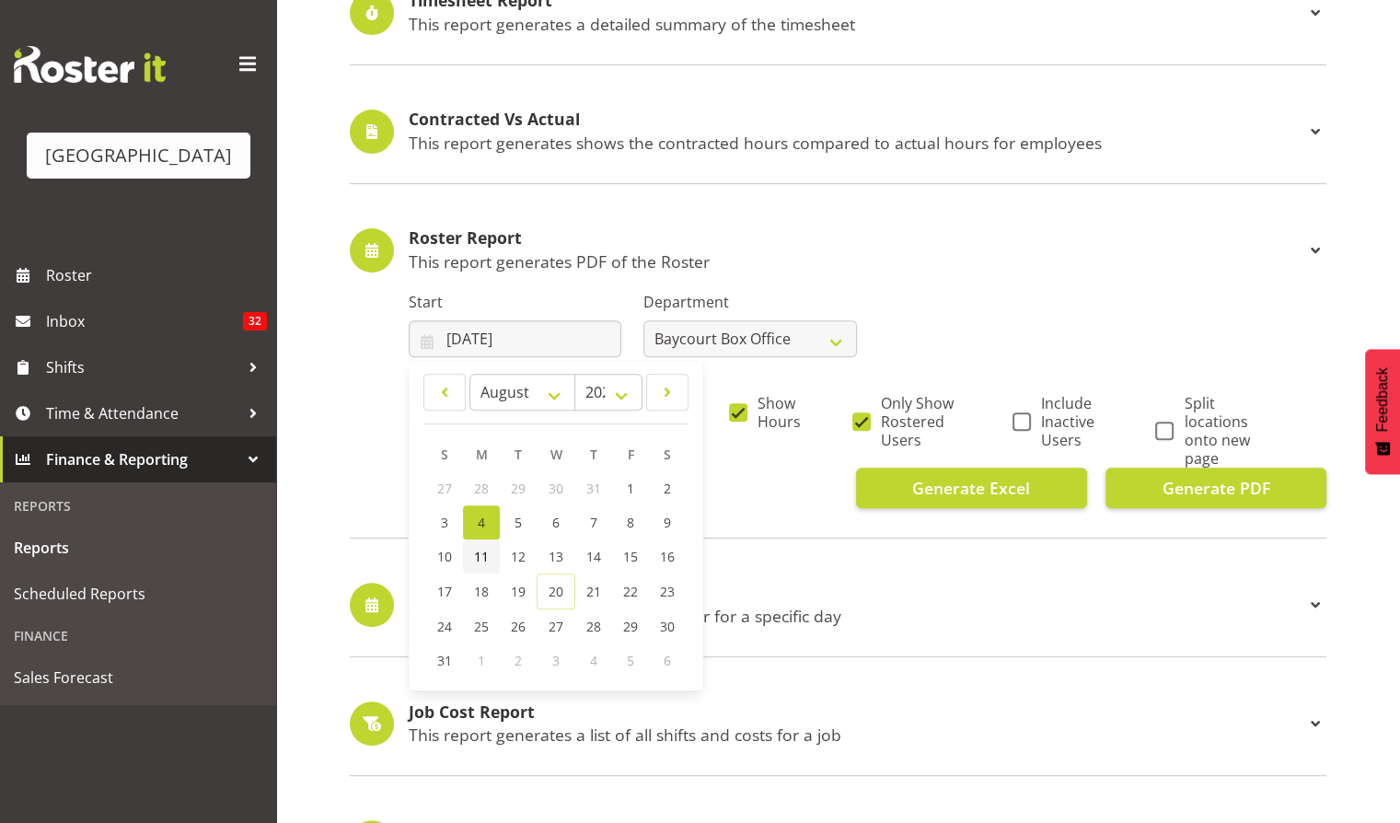
click at [484, 554] on span "11" at bounding box center [481, 556] width 15 height 17
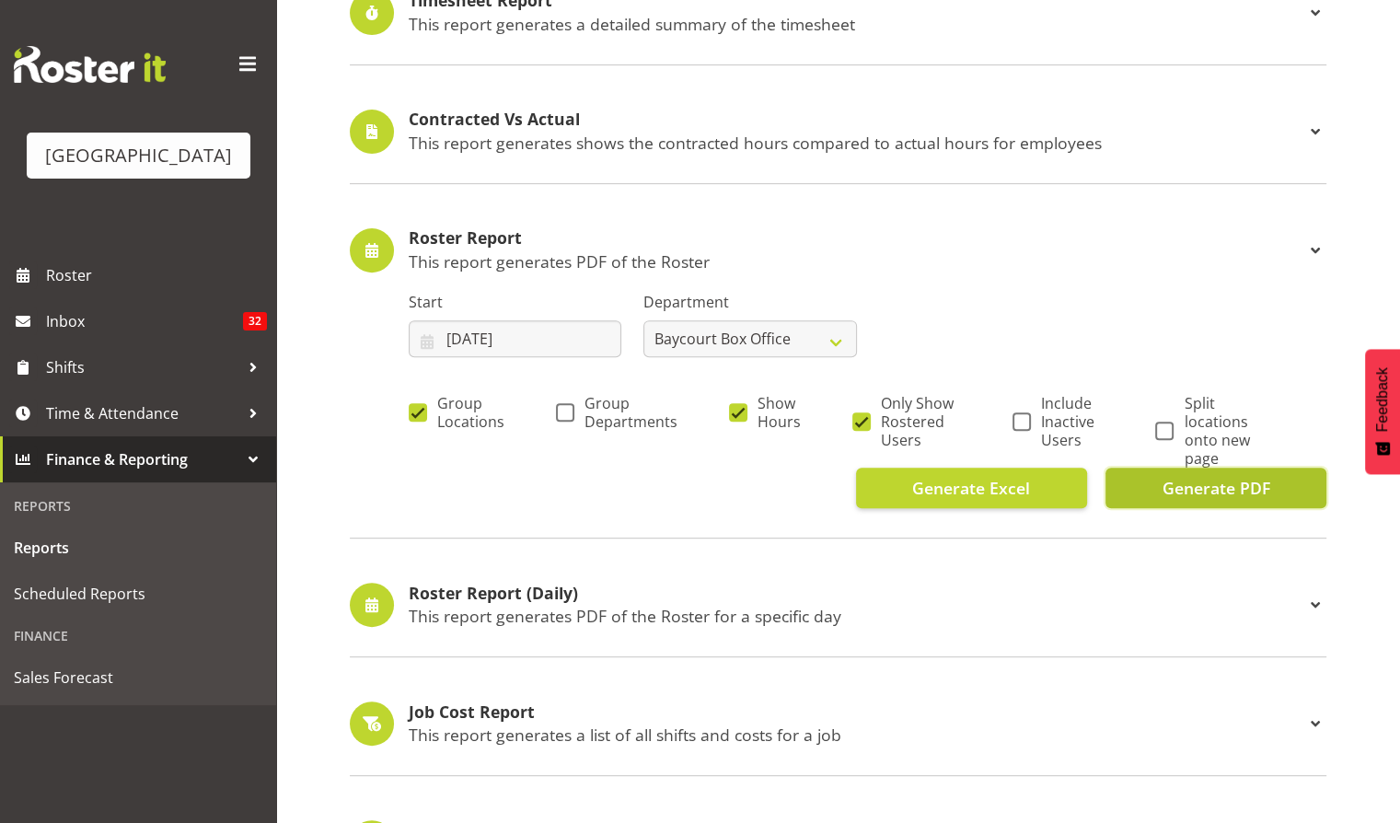
click at [1208, 484] on span "Generate PDF" at bounding box center [1216, 488] width 108 height 24
click at [498, 330] on input "11/08/2025" at bounding box center [515, 338] width 213 height 37
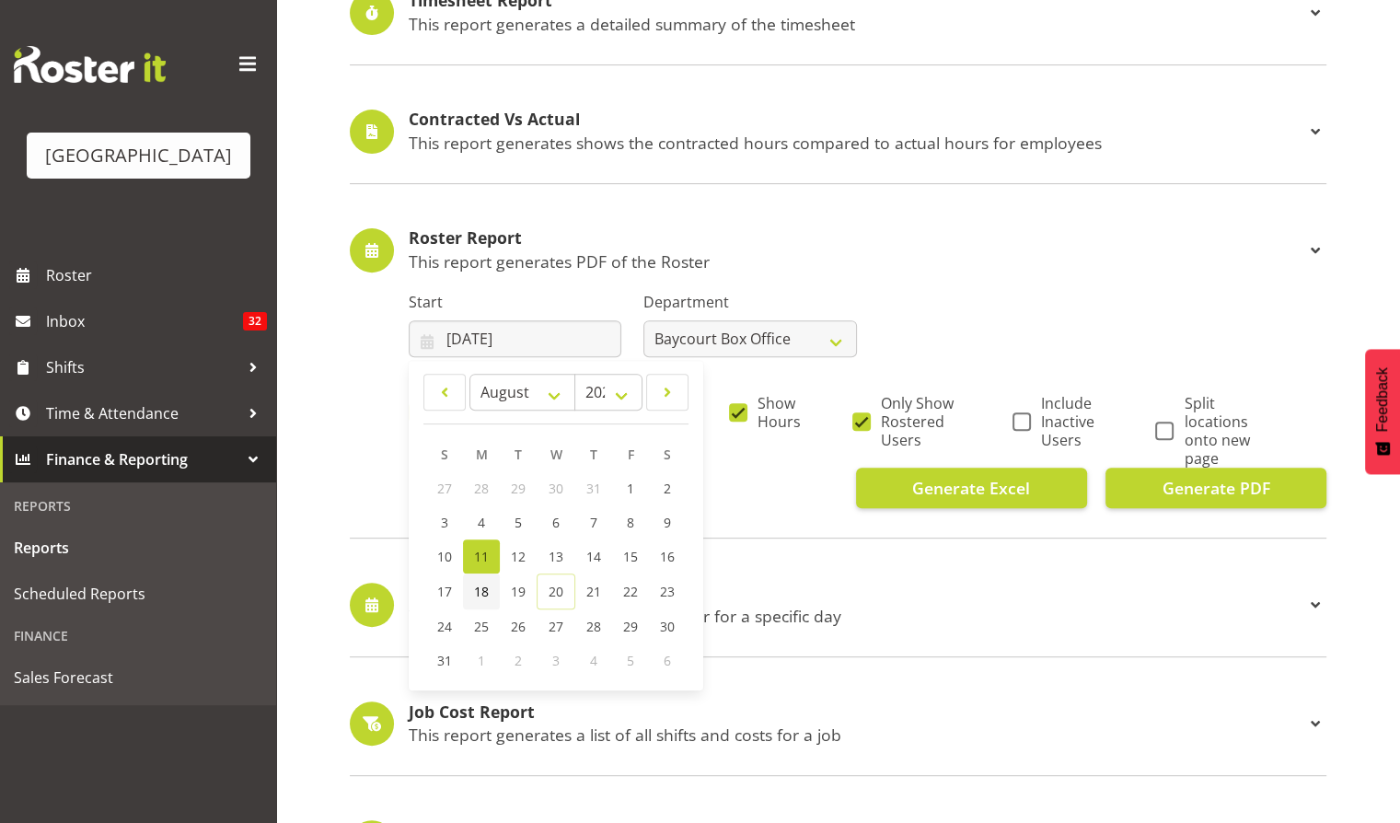
click at [481, 589] on span "18" at bounding box center [481, 591] width 15 height 17
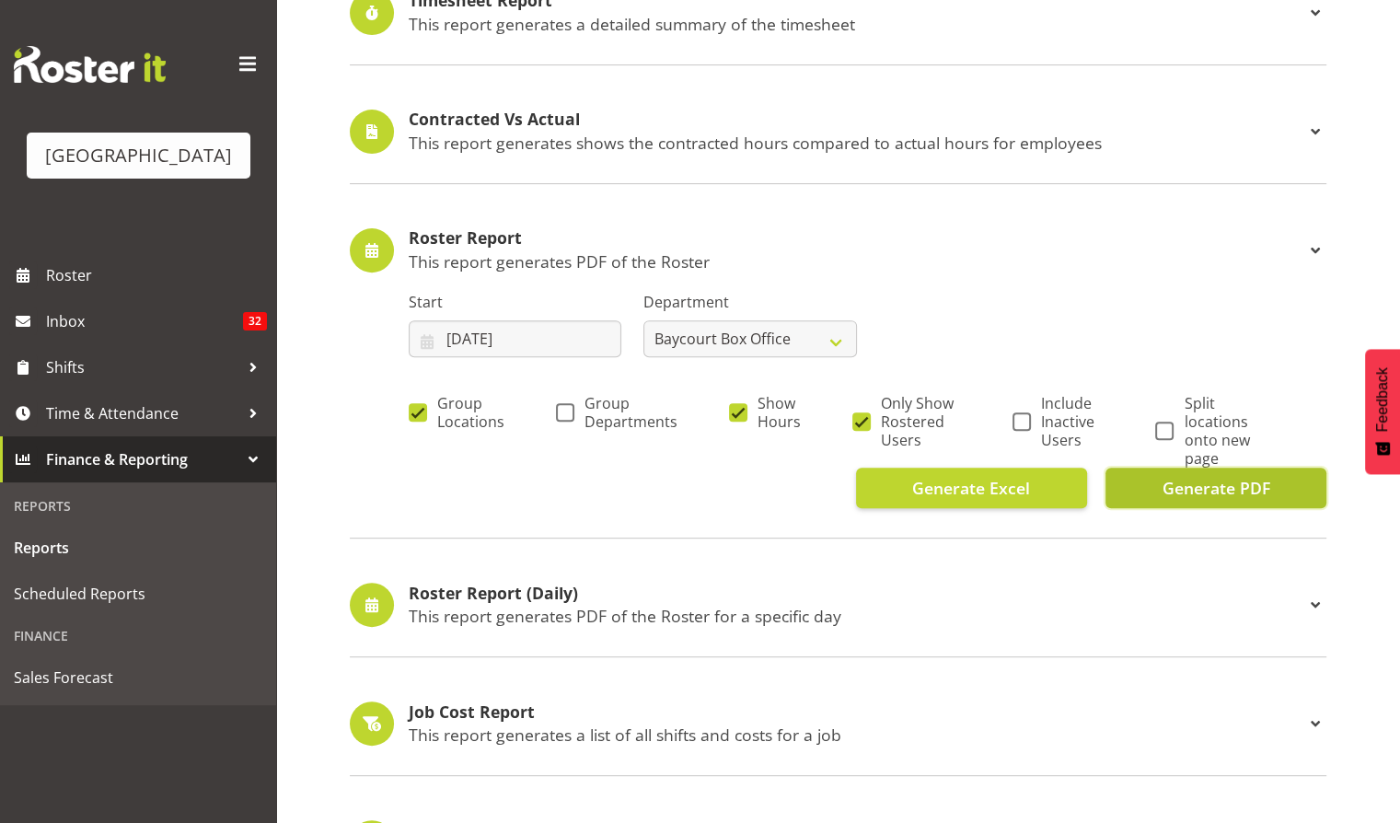
click at [1228, 490] on span "Generate PDF" at bounding box center [1216, 488] width 108 height 24
click at [505, 344] on input "18/08/2025" at bounding box center [515, 338] width 213 height 37
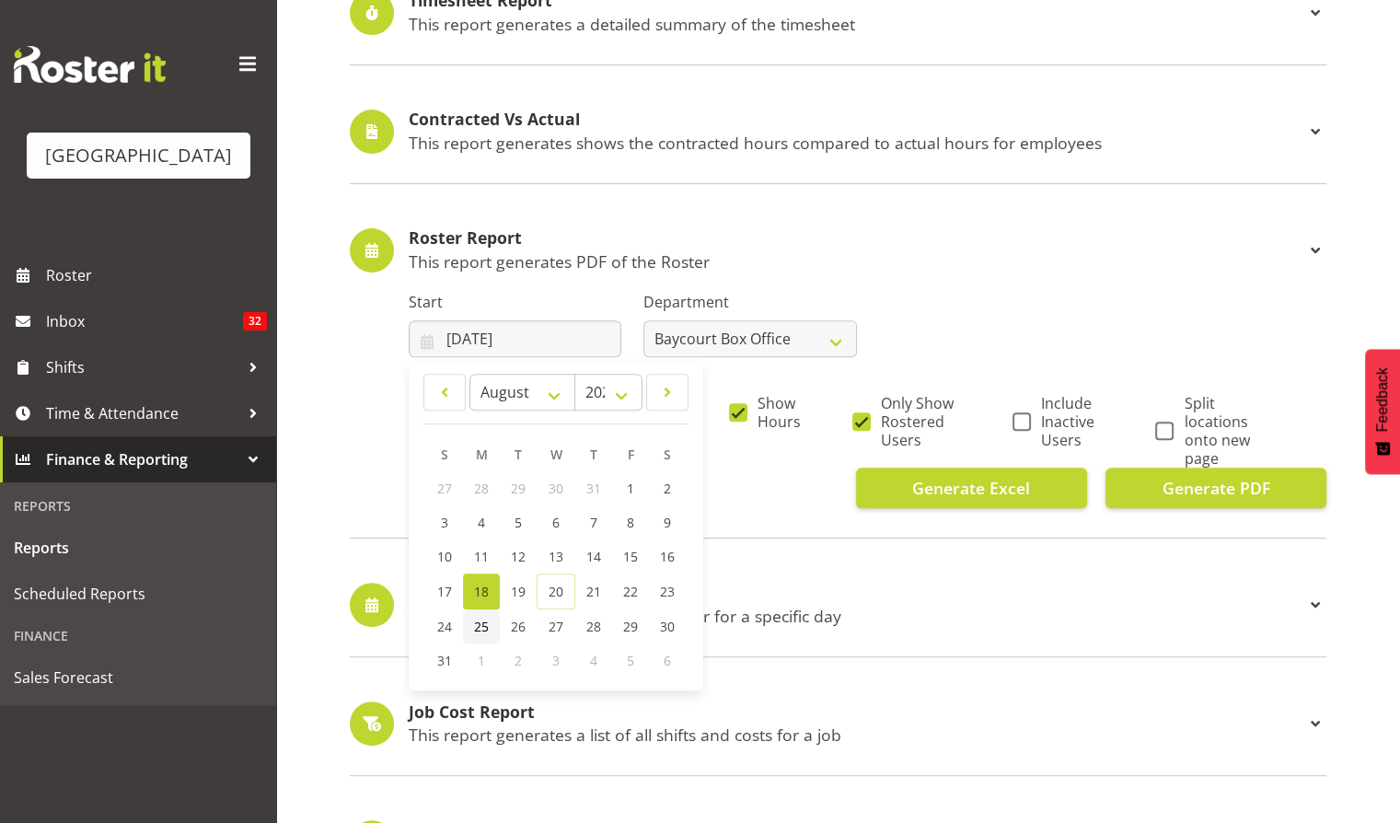
click at [486, 628] on span "25" at bounding box center [481, 626] width 15 height 17
type input "25/08/2025"
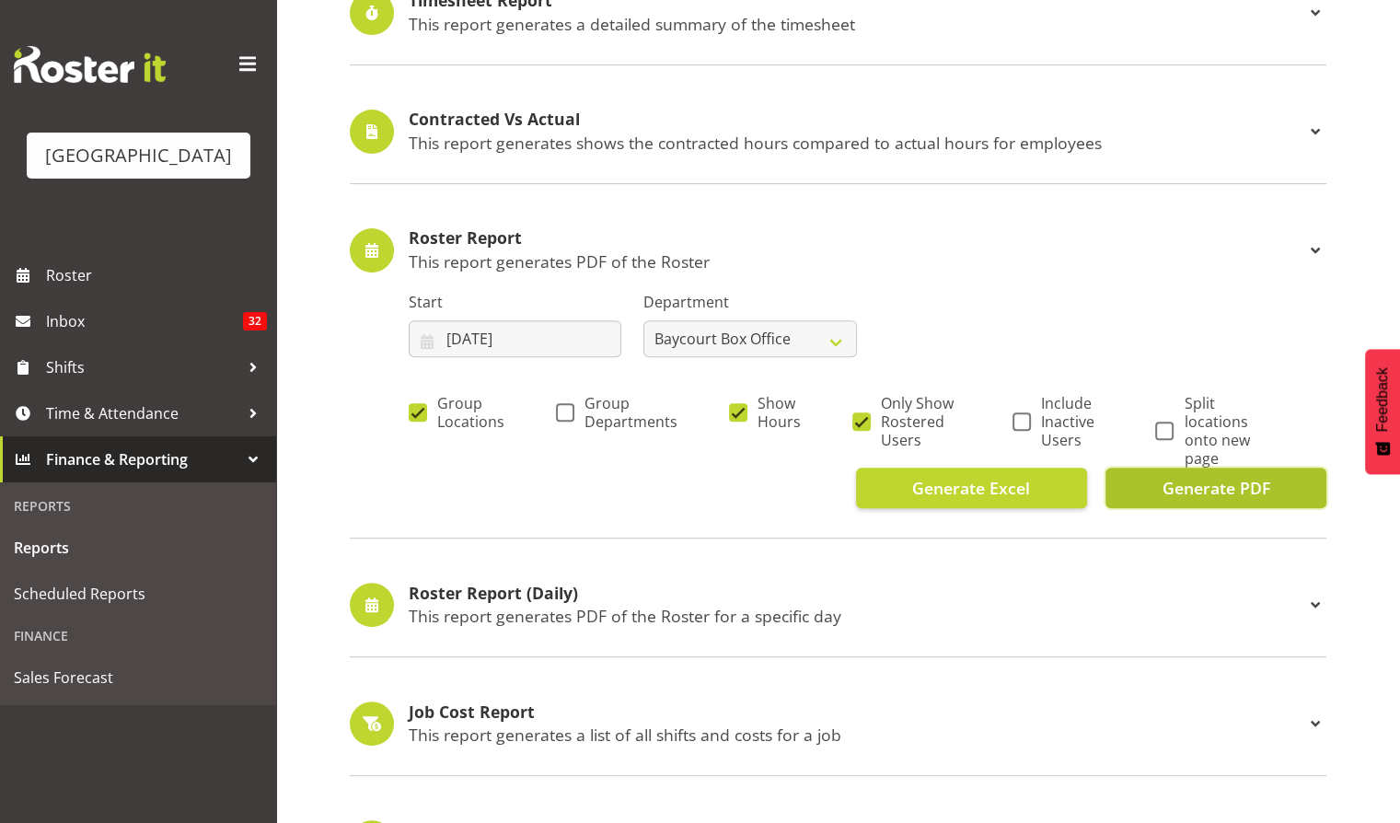
click at [1221, 486] on span "Generate PDF" at bounding box center [1216, 488] width 108 height 24
click at [504, 335] on input "25/08/2025" at bounding box center [515, 338] width 213 height 37
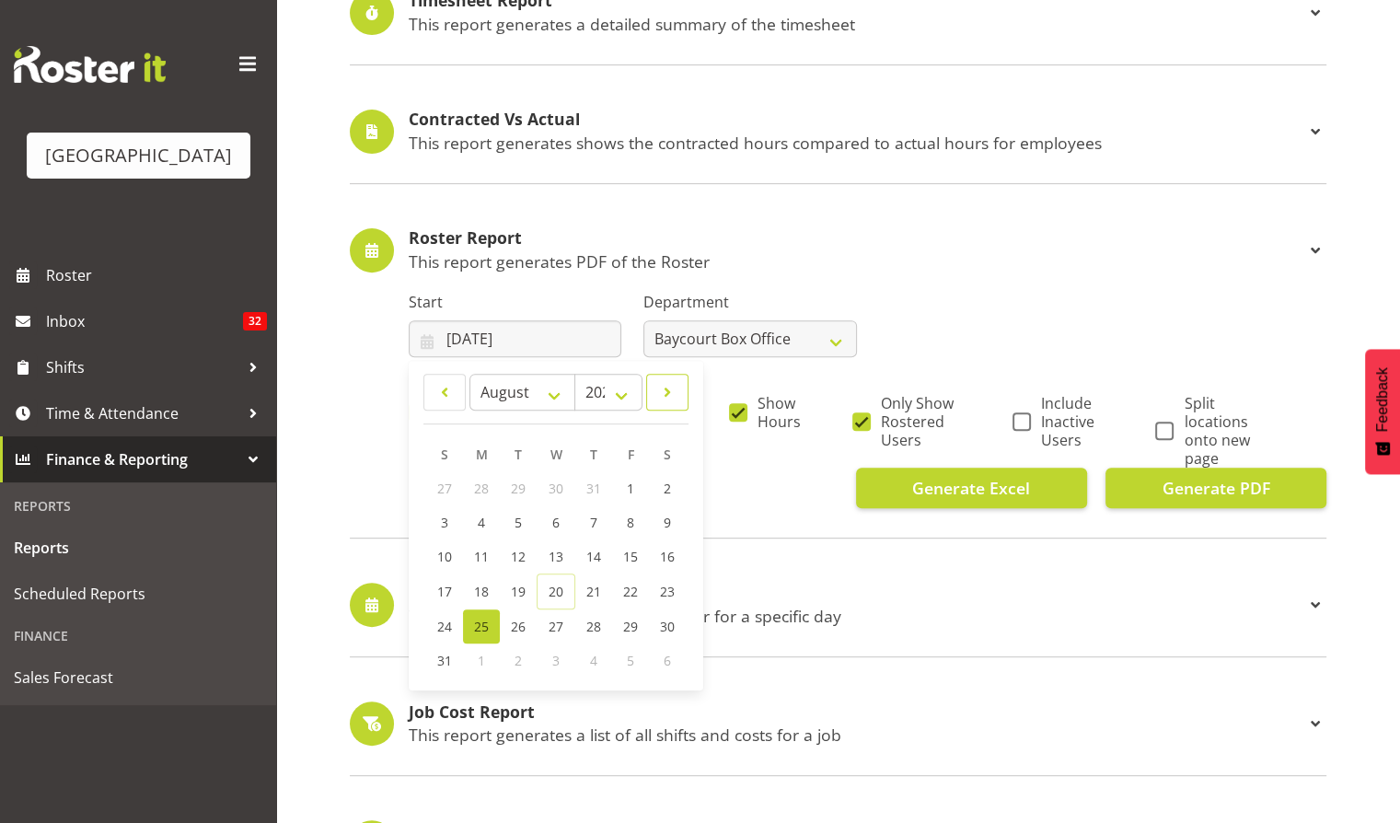
click at [666, 390] on span at bounding box center [667, 392] width 18 height 22
select select "8"
click at [471, 485] on link "1" at bounding box center [482, 488] width 37 height 34
type input "01/09/2025"
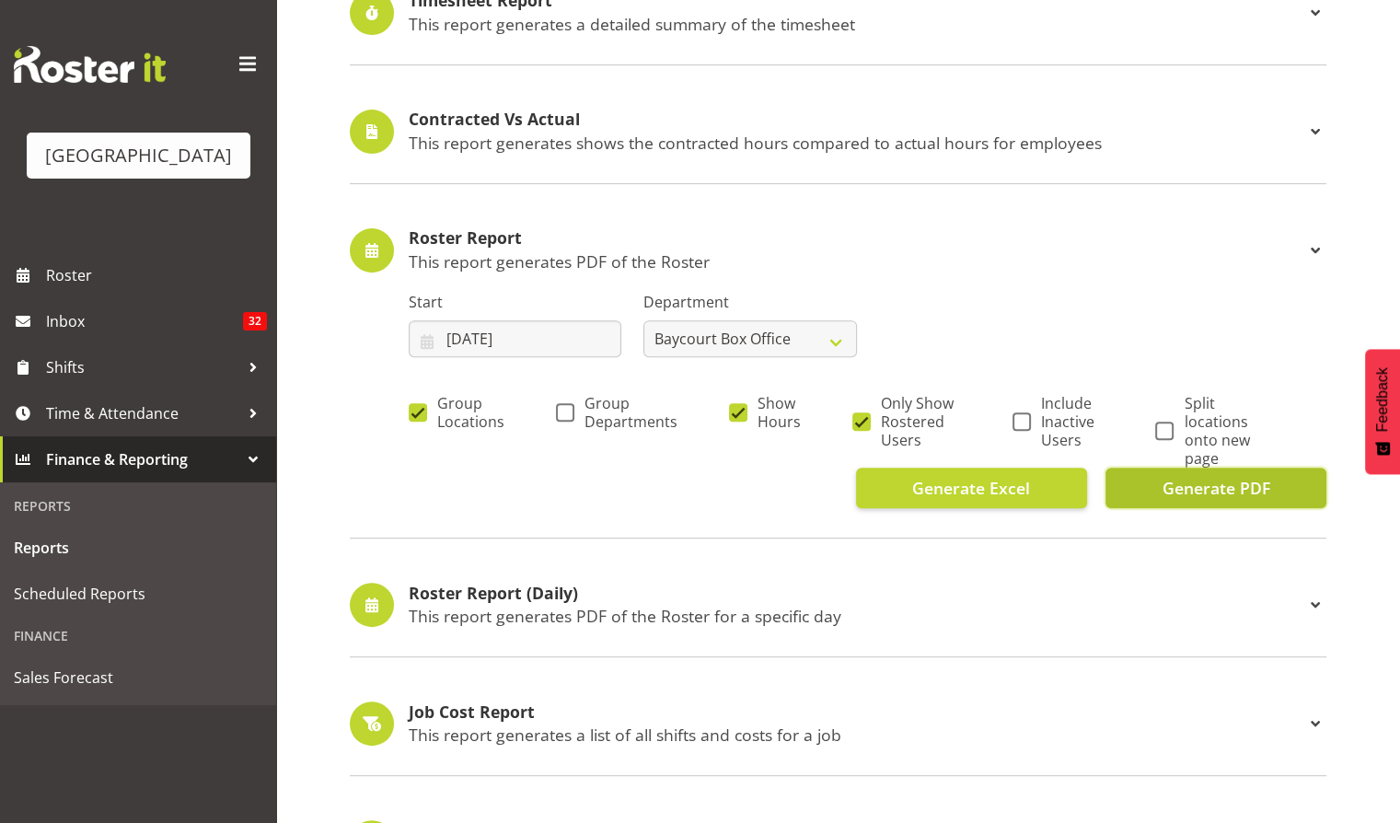
click at [1230, 488] on span "Generate PDF" at bounding box center [1216, 488] width 108 height 24
click at [1189, 483] on span "Generate PDF" at bounding box center [1216, 488] width 108 height 24
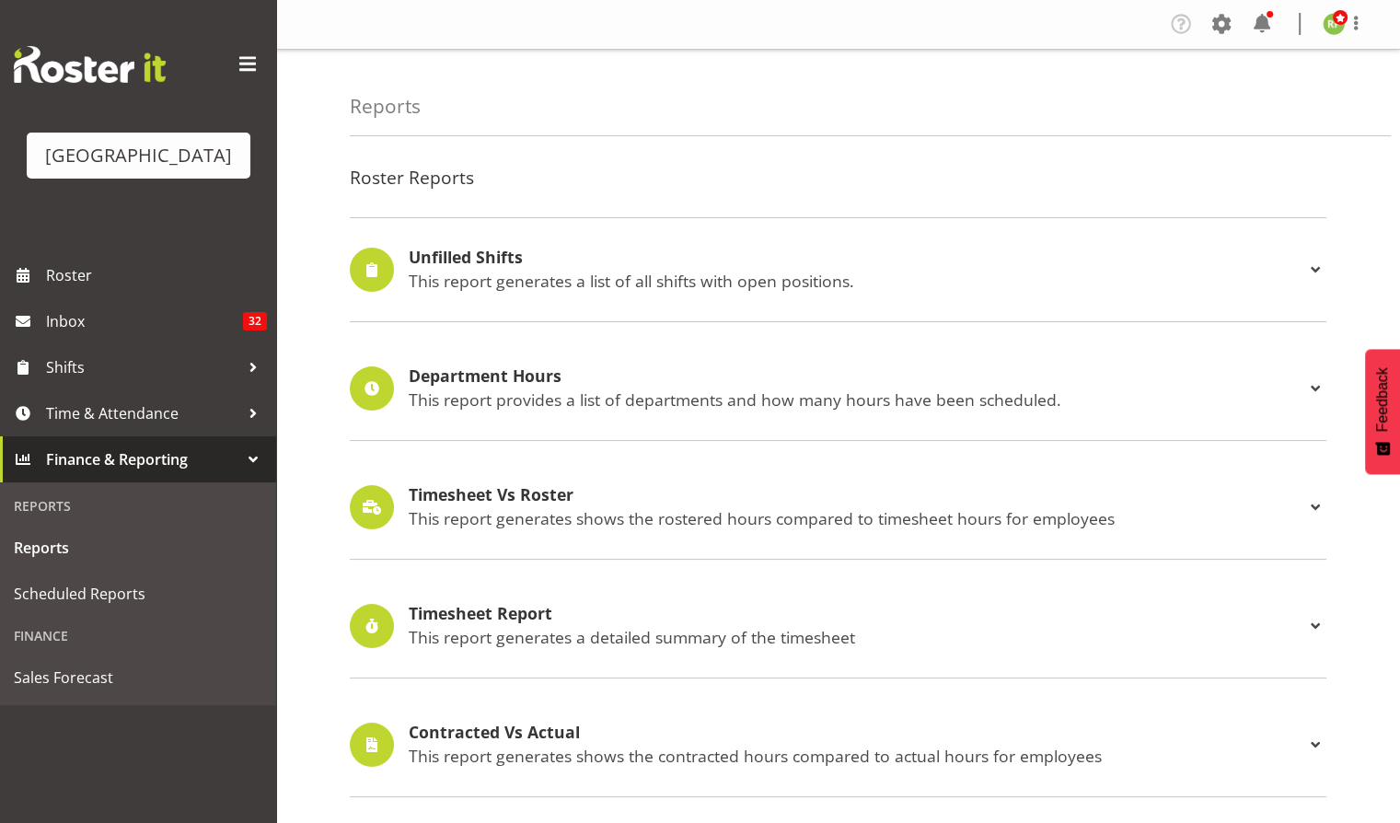
click at [133, 473] on span "Finance & Reporting" at bounding box center [142, 460] width 193 height 28
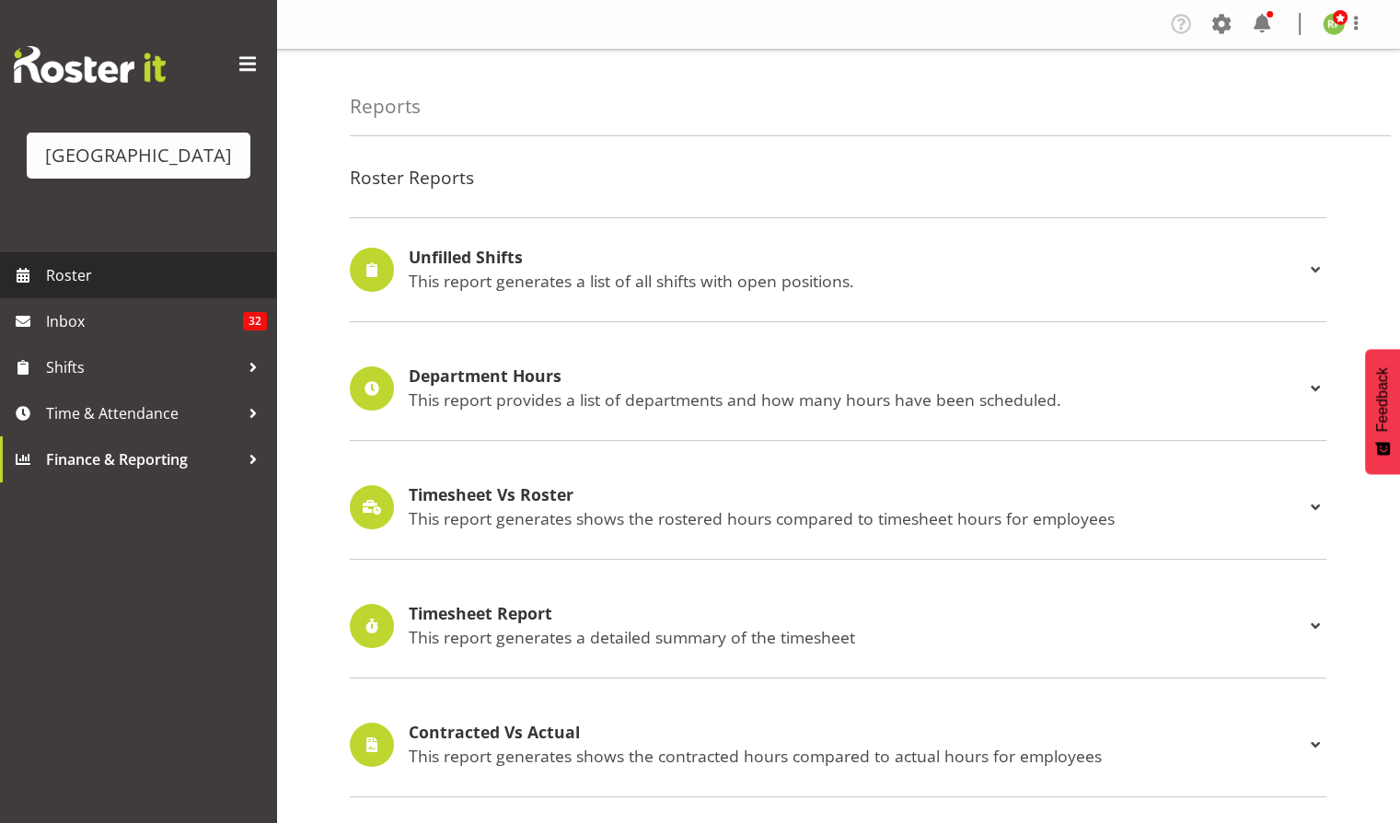
click at [70, 289] on span "Roster" at bounding box center [156, 275] width 221 height 28
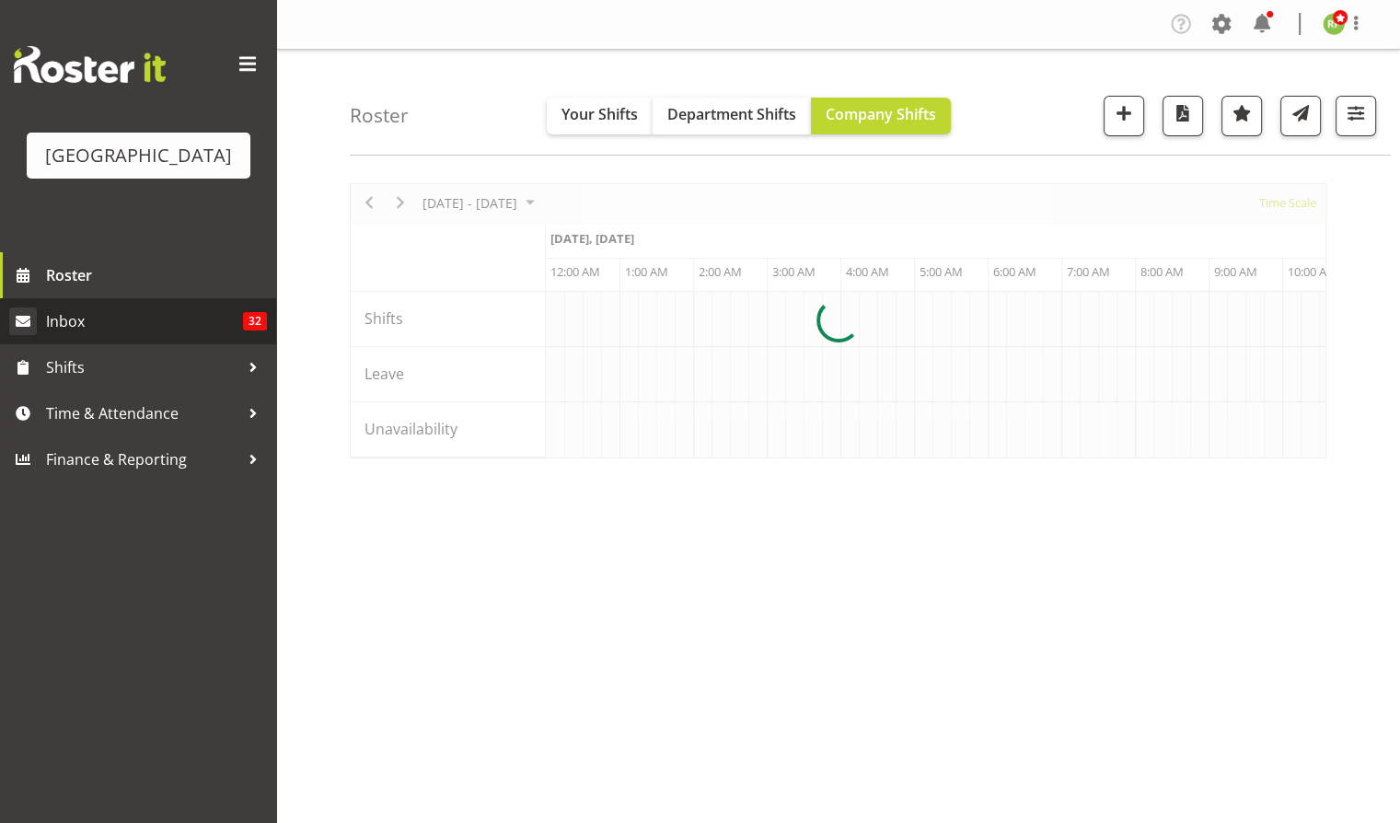
scroll to position [0, 3535]
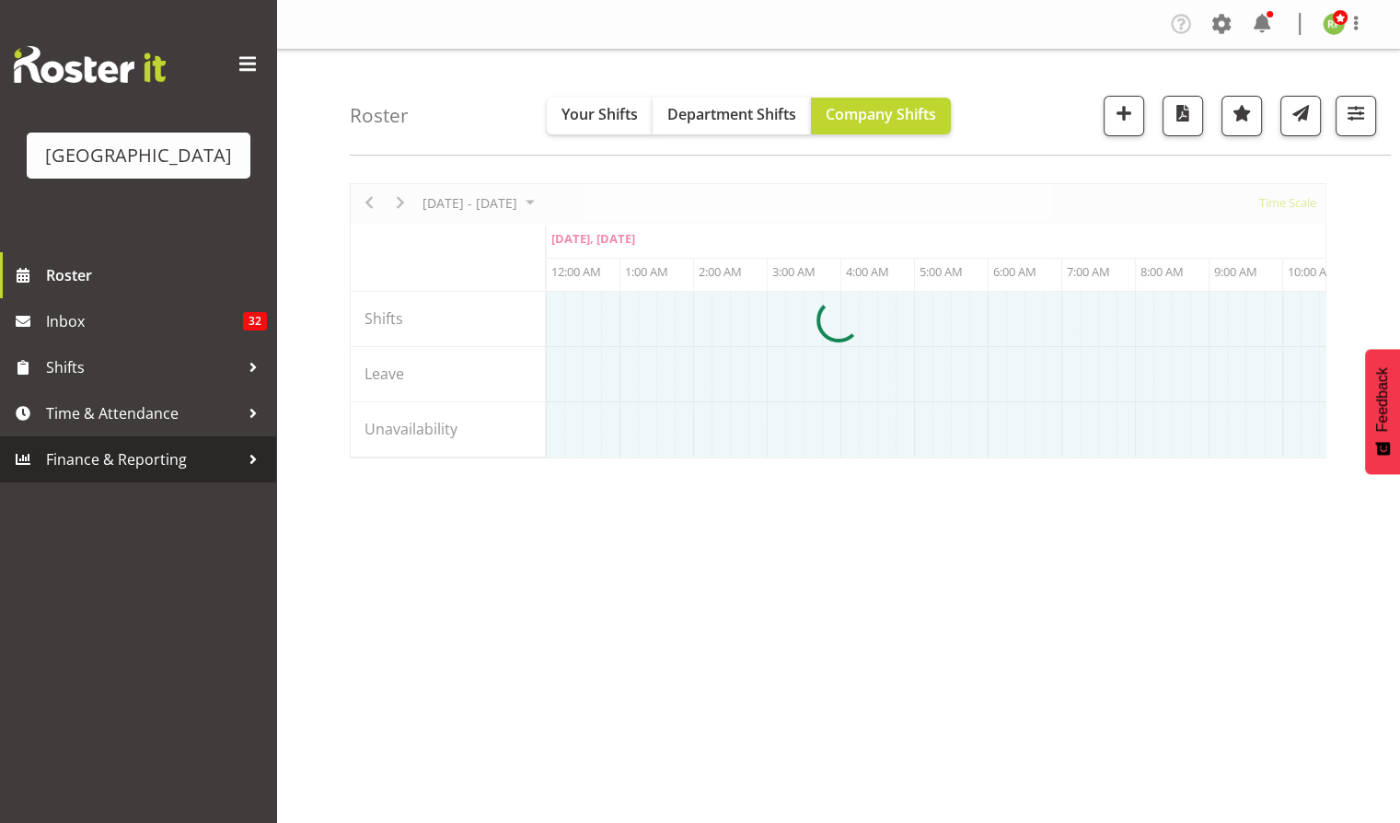
click at [80, 473] on span "Finance & Reporting" at bounding box center [142, 460] width 193 height 28
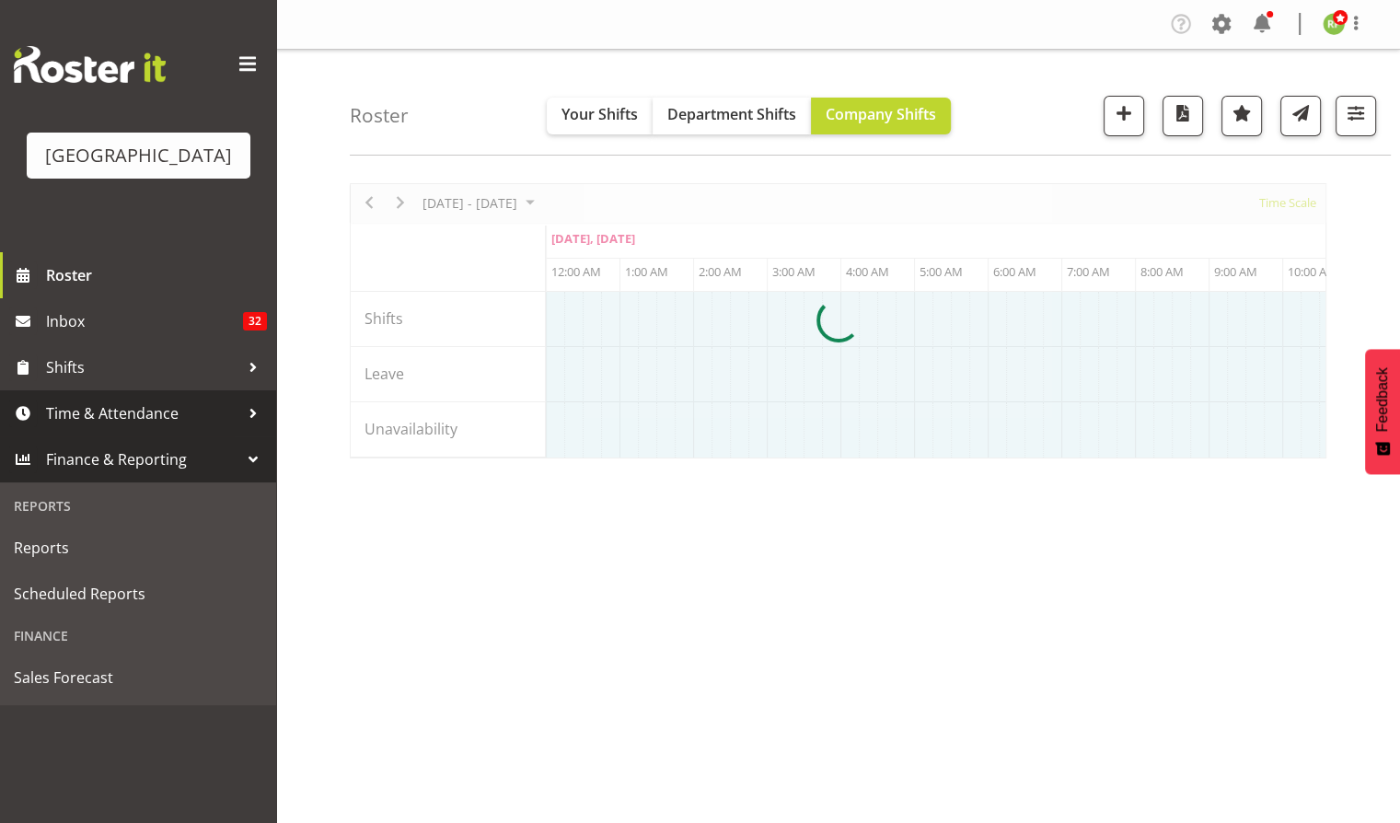
click at [81, 427] on span "Time & Attendance" at bounding box center [142, 413] width 193 height 28
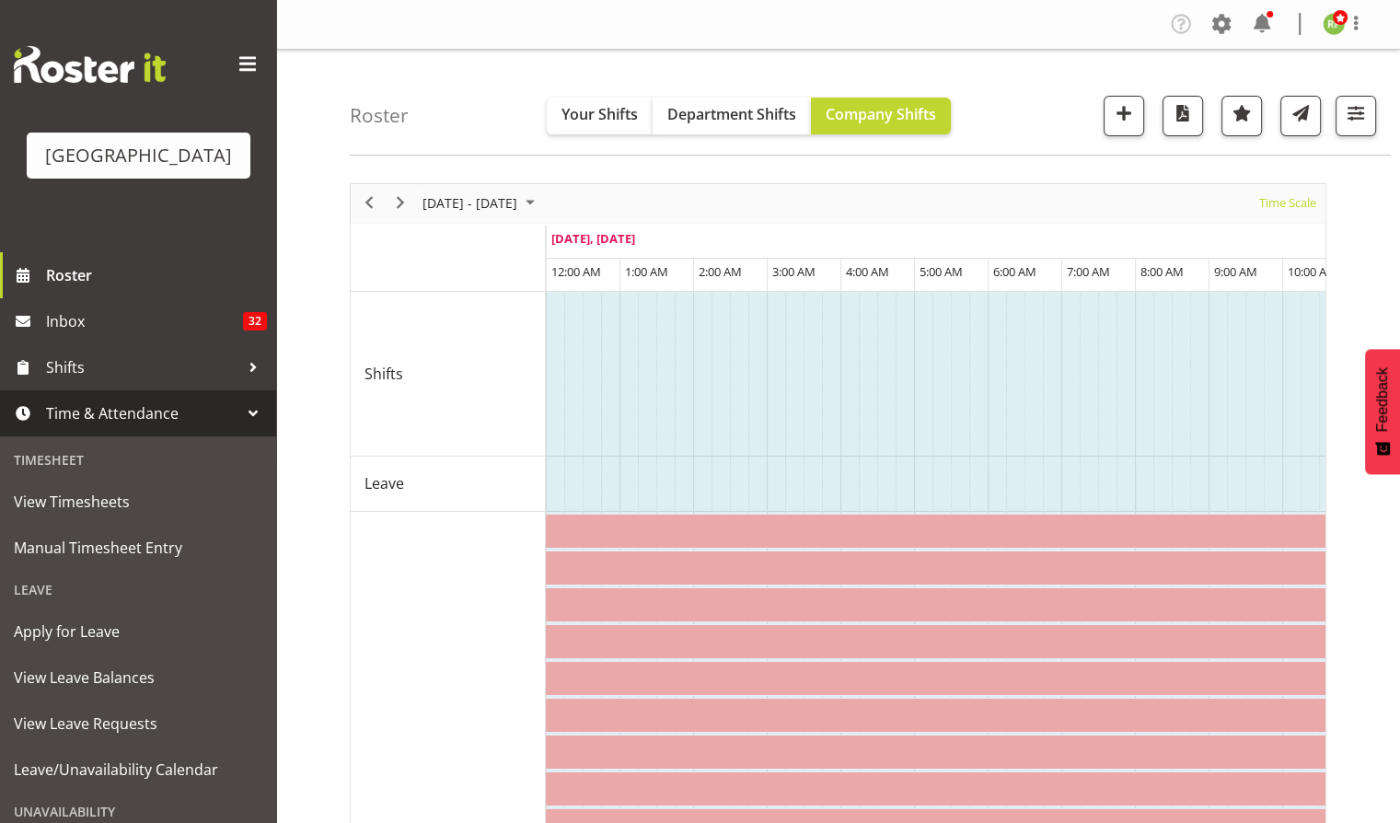
click at [81, 427] on span "Time & Attendance" at bounding box center [142, 413] width 193 height 28
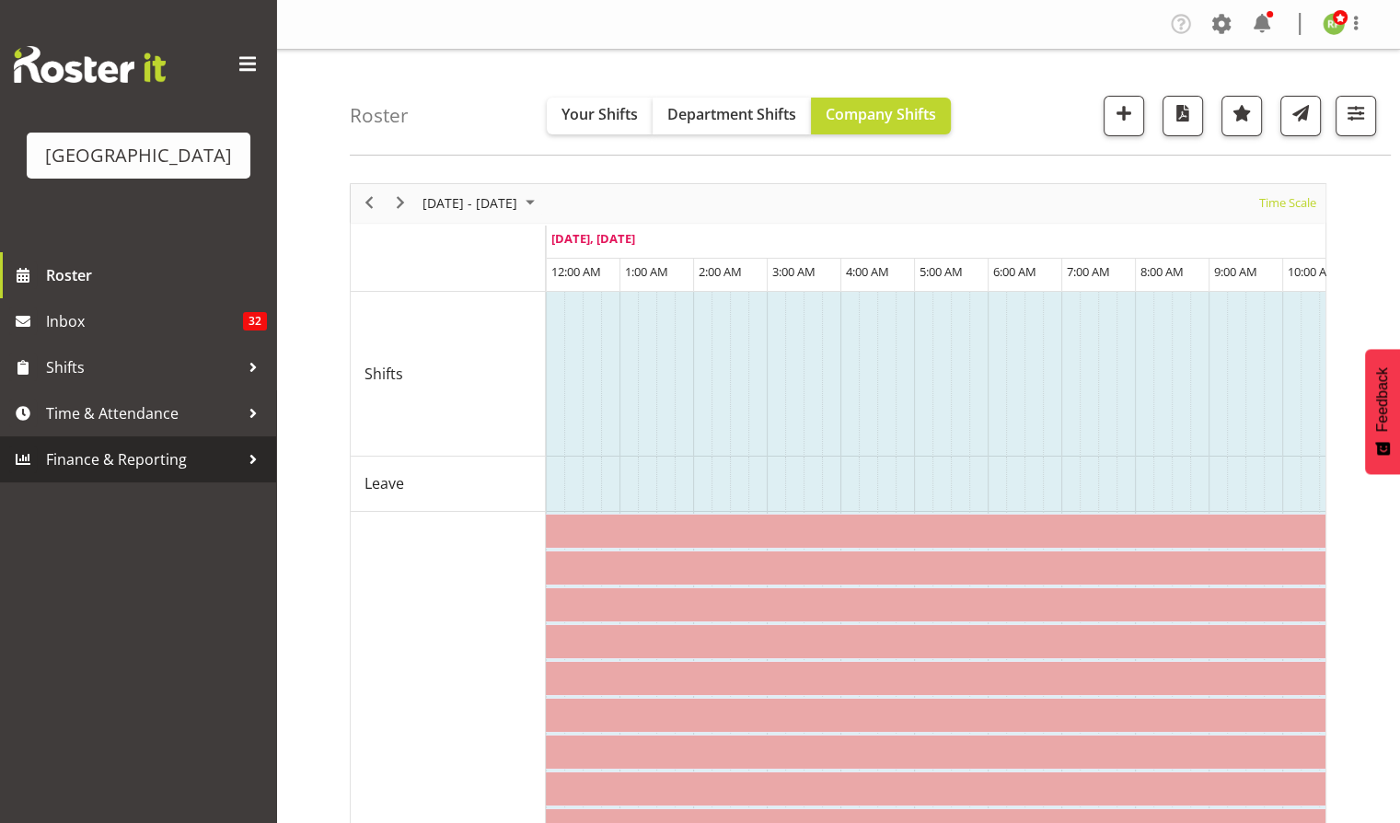
click at [113, 473] on span "Finance & Reporting" at bounding box center [142, 460] width 193 height 28
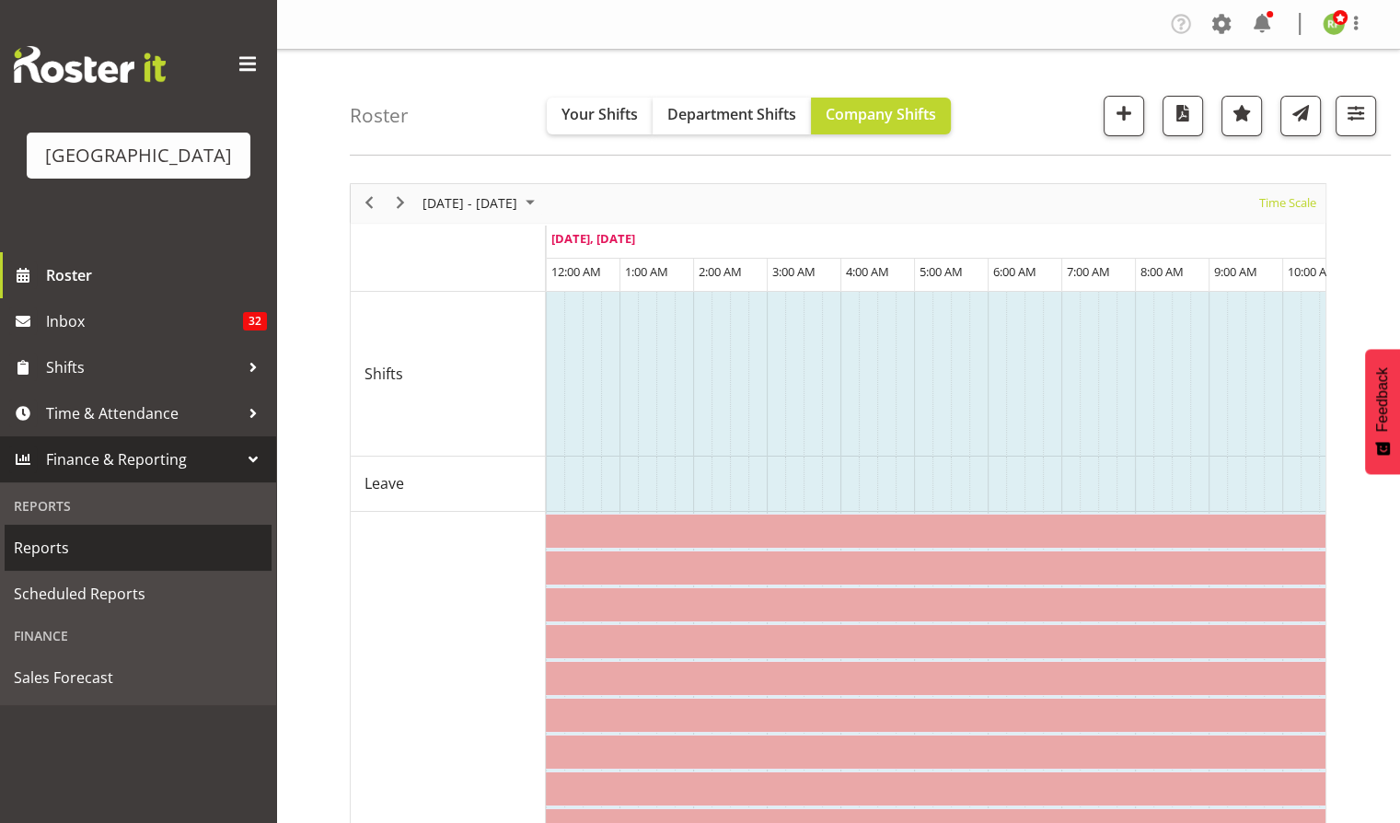
click at [45, 561] on span "Reports" at bounding box center [138, 548] width 249 height 28
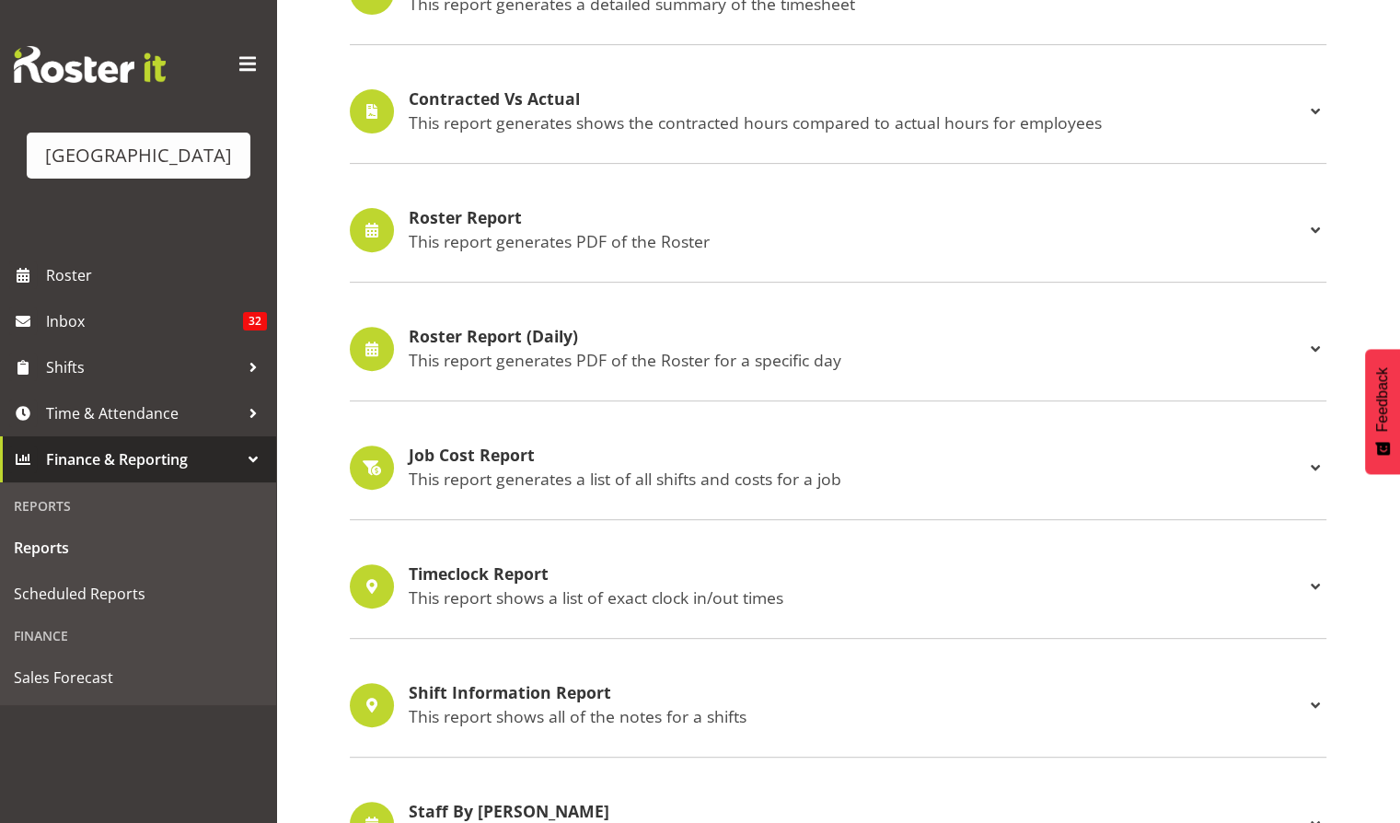
scroll to position [736, 0]
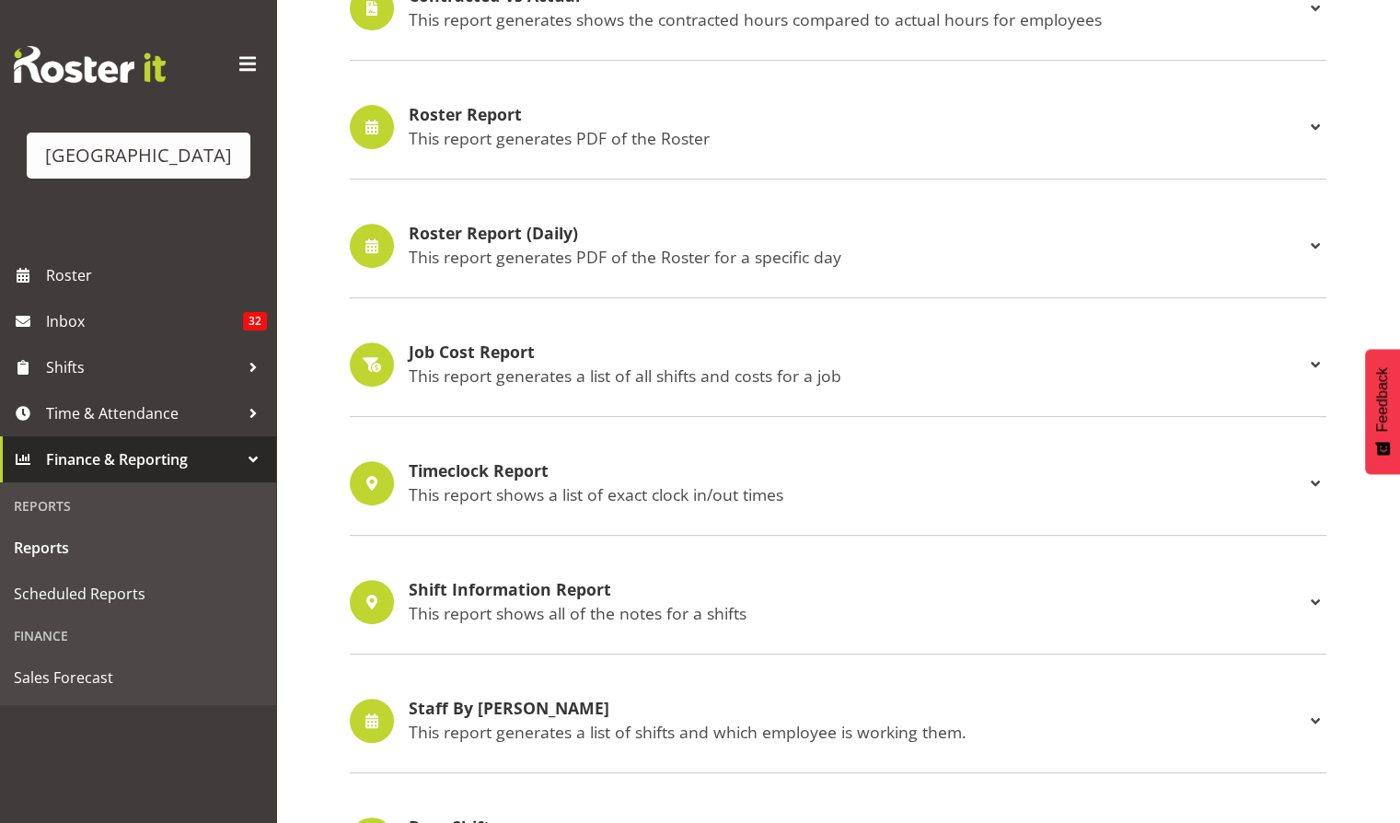
click at [504, 134] on p "This report generates PDF of the Roster" at bounding box center [857, 138] width 896 height 20
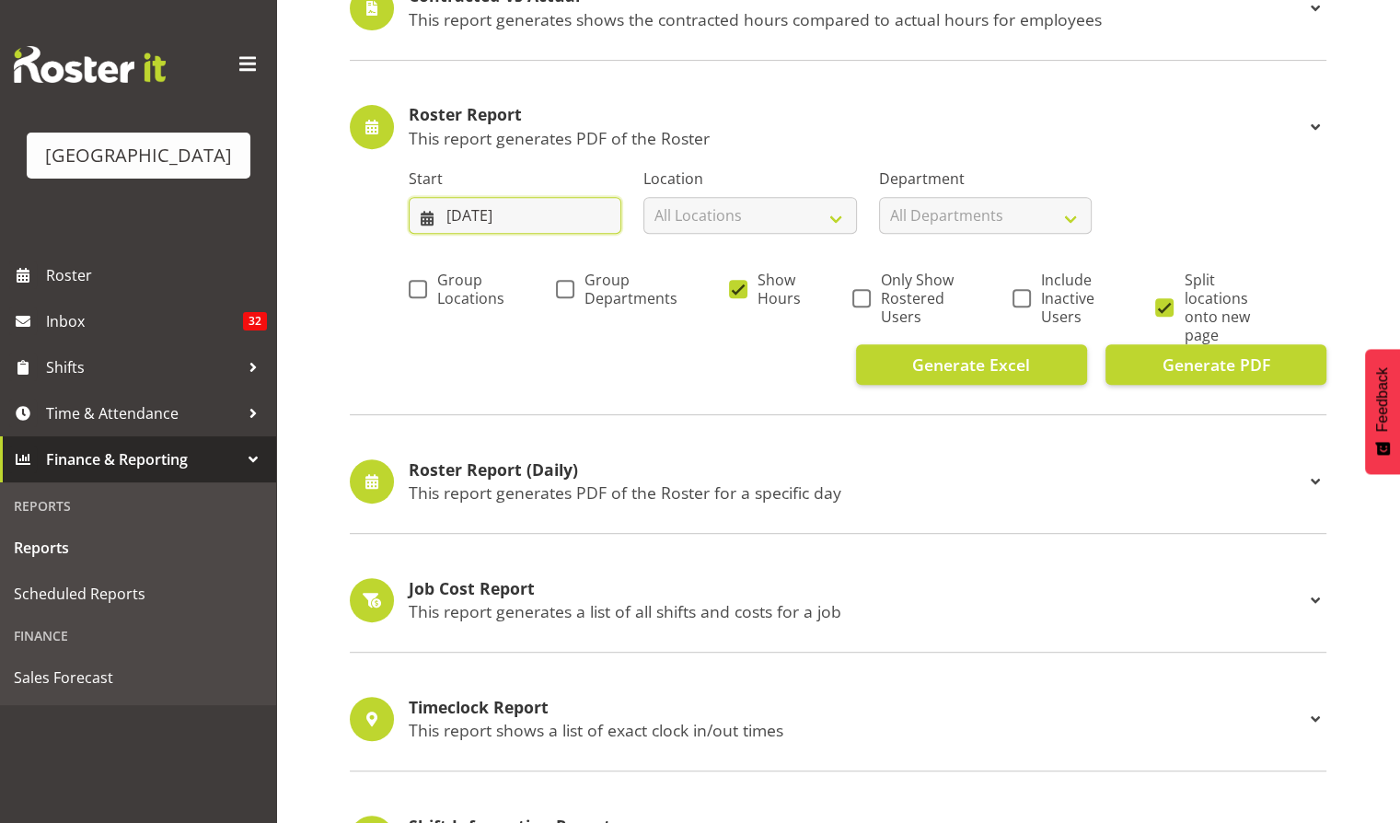
click at [490, 208] on input "13/08/2025" at bounding box center [515, 215] width 213 height 37
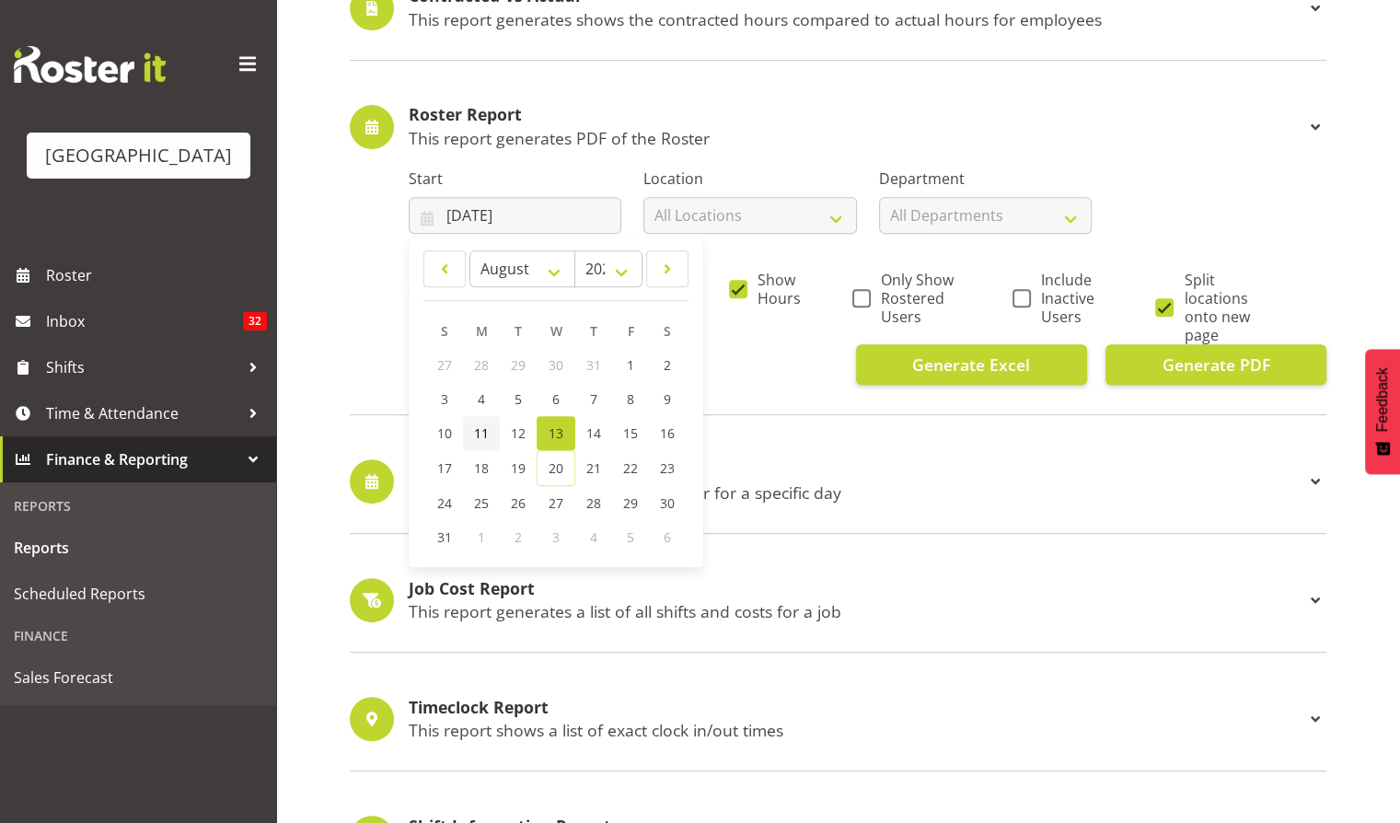
click at [482, 431] on span "11" at bounding box center [481, 432] width 15 height 17
type input "11/08/2025"
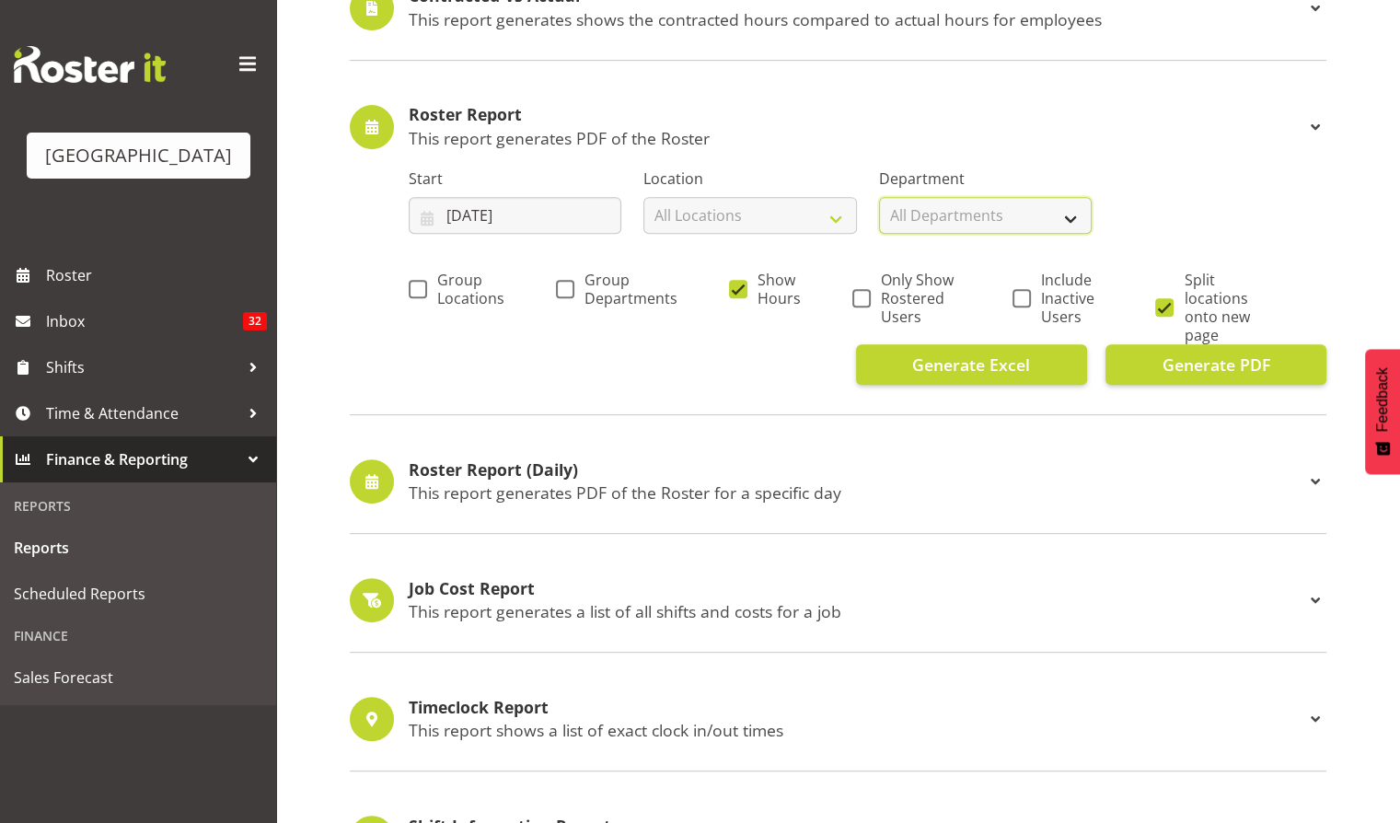
click at [1010, 213] on select "All Departments Baycourt Box Office Baycourt Front of House Baycourt Technical …" at bounding box center [985, 215] width 213 height 37
click at [1163, 185] on div "Start 11/08/2025 January February March April May June July August September Oc…" at bounding box center [868, 193] width 940 height 103
click at [1307, 128] on span at bounding box center [1315, 127] width 22 height 22
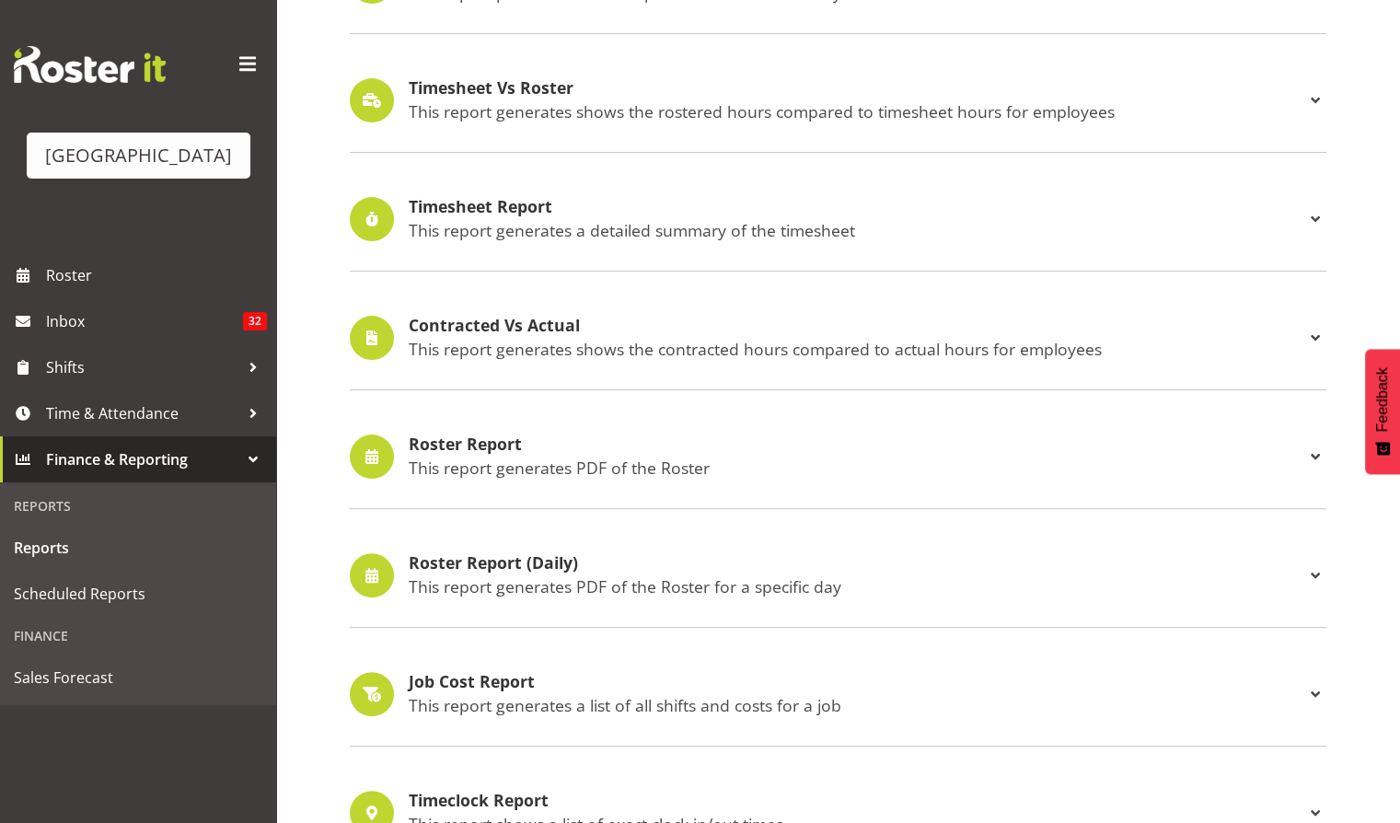
scroll to position [368, 0]
